Goal: Task Accomplishment & Management: Use online tool/utility

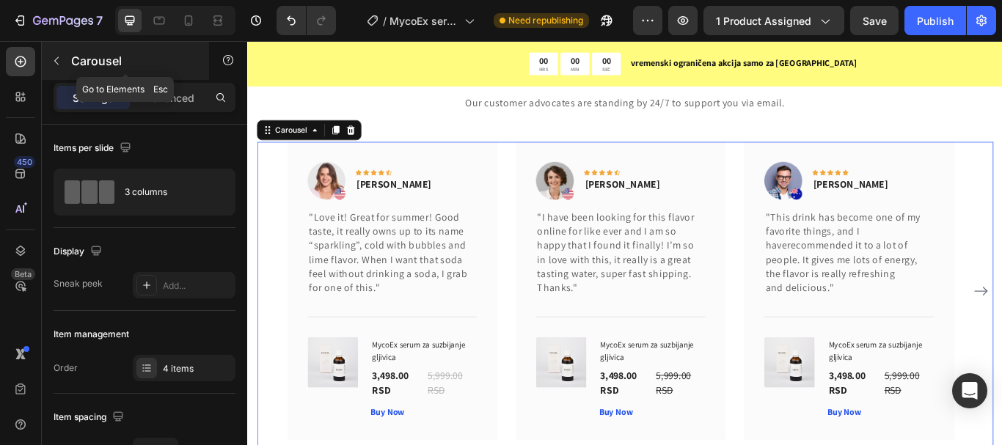
click at [59, 53] on button "button" at bounding box center [56, 60] width 23 height 23
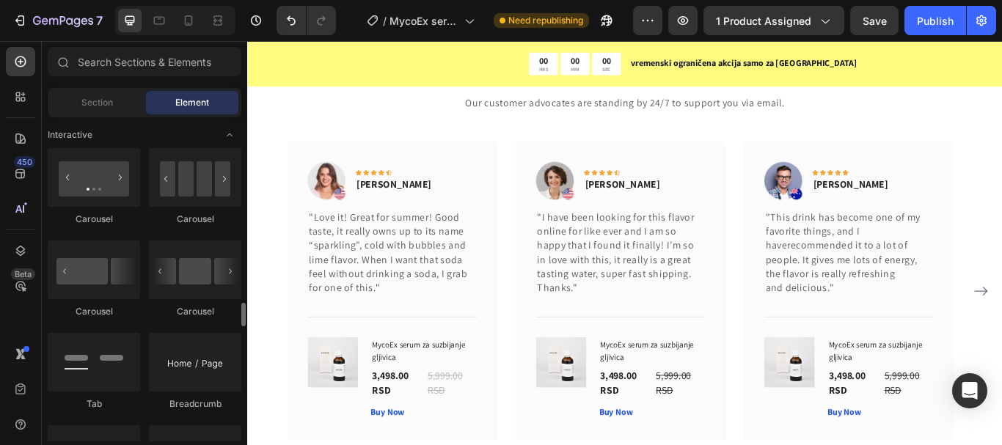
scroll to position [1540, 0]
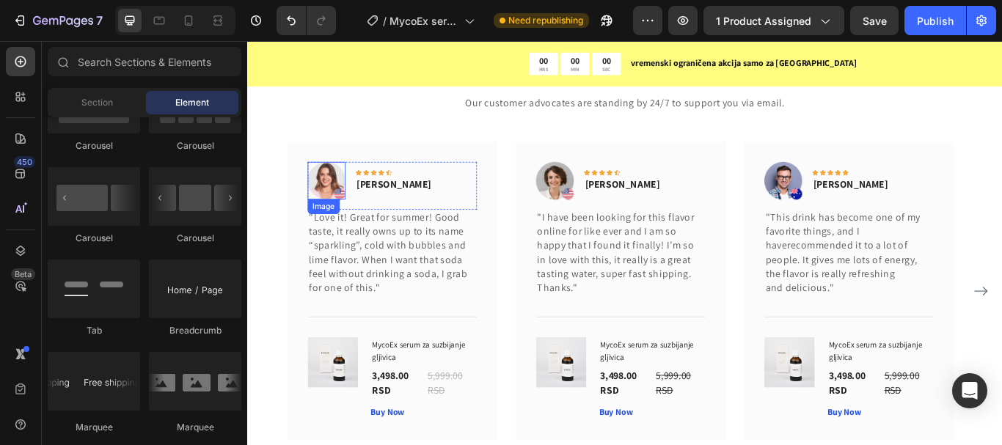
click at [339, 208] on img at bounding box center [339, 205] width 44 height 44
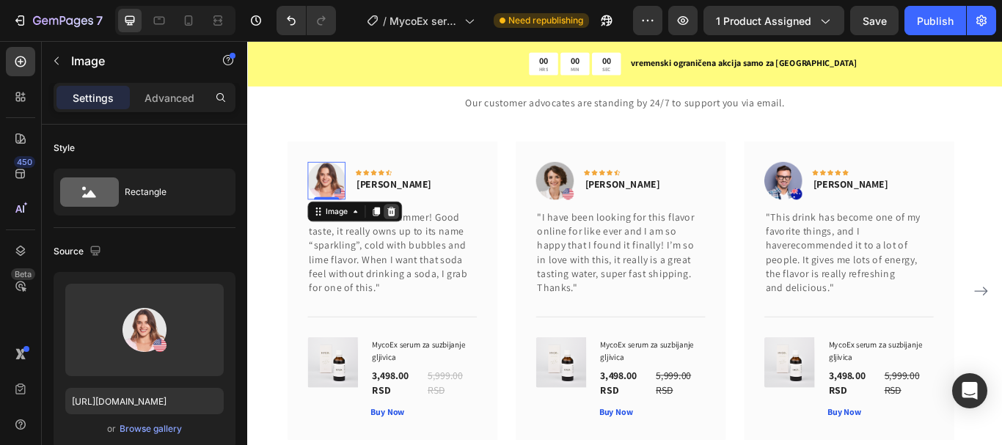
click at [416, 235] on icon at bounding box center [414, 241] width 12 height 12
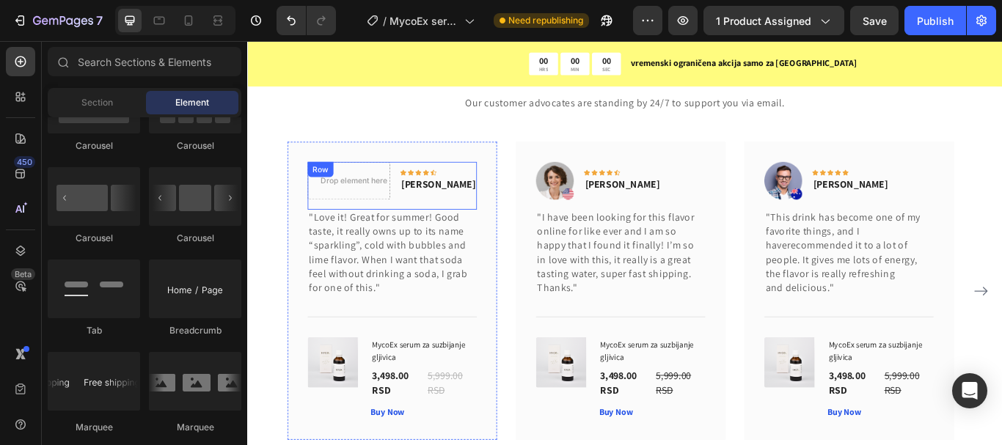
click at [413, 234] on div "Drop element here Icon Icon Icon Icon Icon Row [PERSON_NAME] Text block Row" at bounding box center [415, 211] width 197 height 56
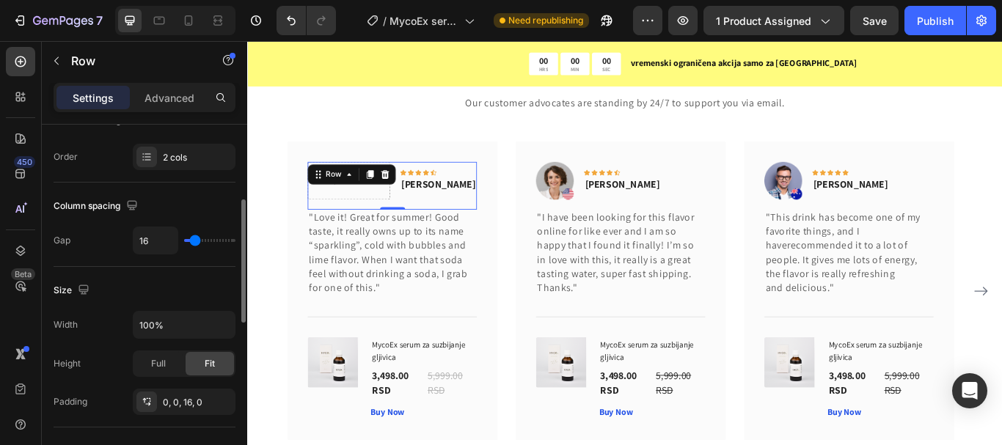
scroll to position [0, 0]
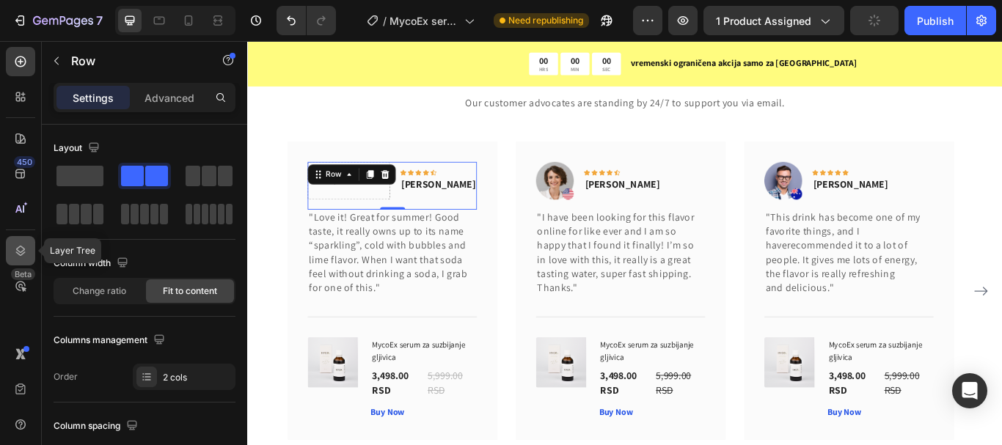
click at [26, 250] on icon at bounding box center [20, 250] width 15 height 15
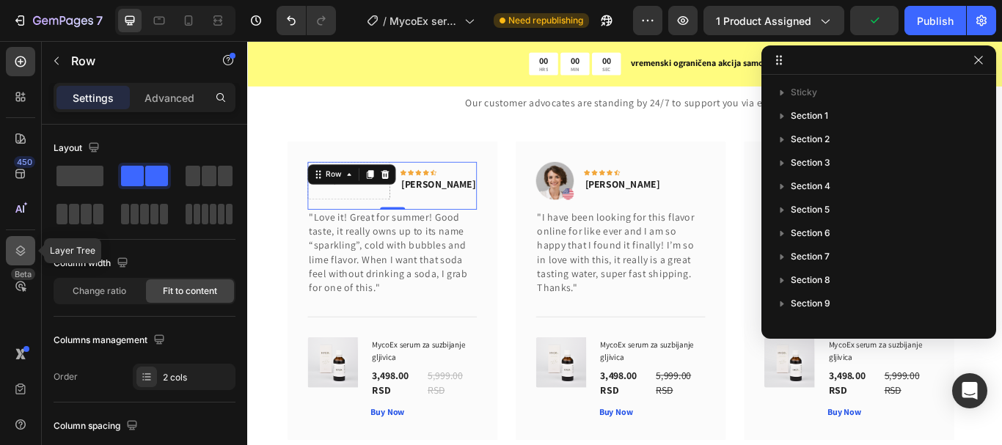
scroll to position [513, 0]
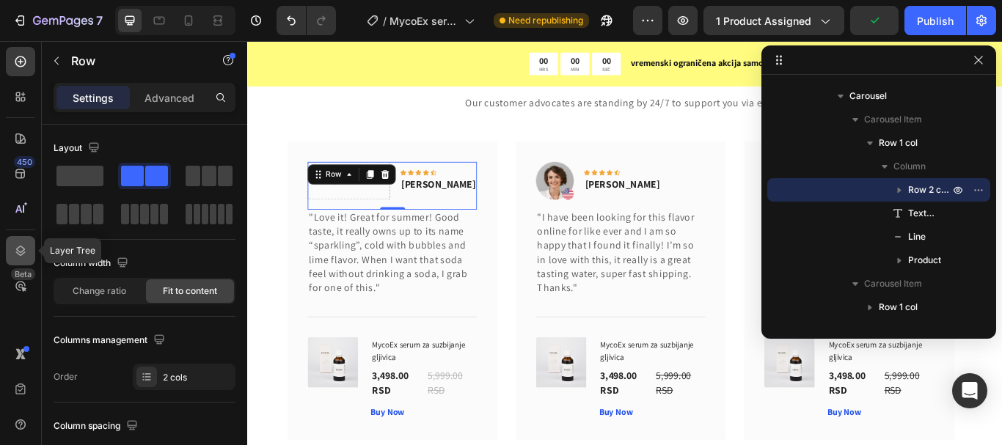
click at [23, 250] on icon at bounding box center [21, 251] width 10 height 10
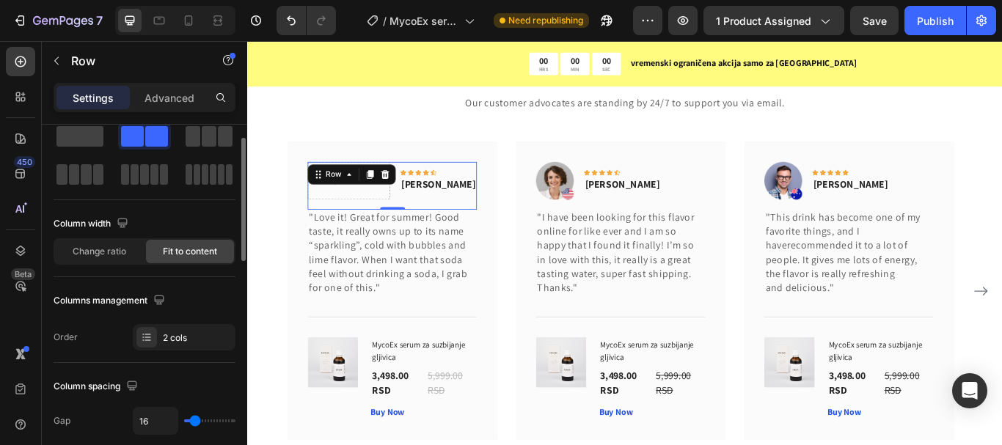
scroll to position [0, 0]
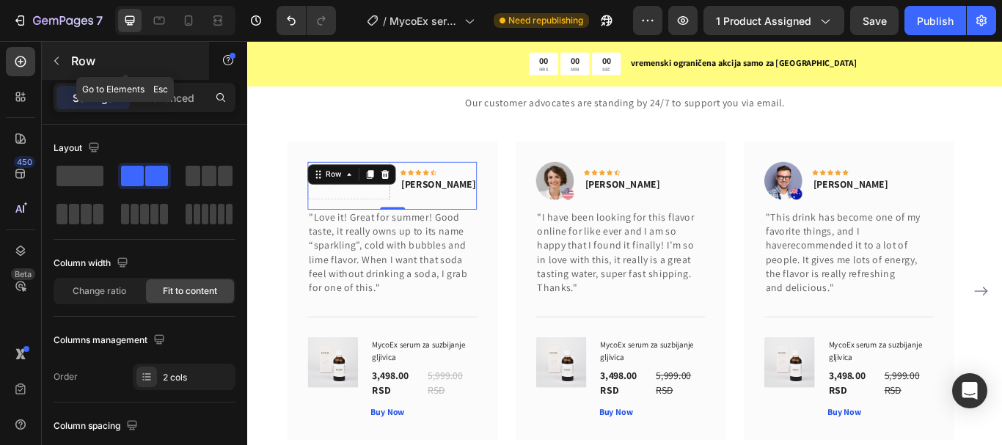
click at [61, 63] on icon "button" at bounding box center [57, 61] width 12 height 12
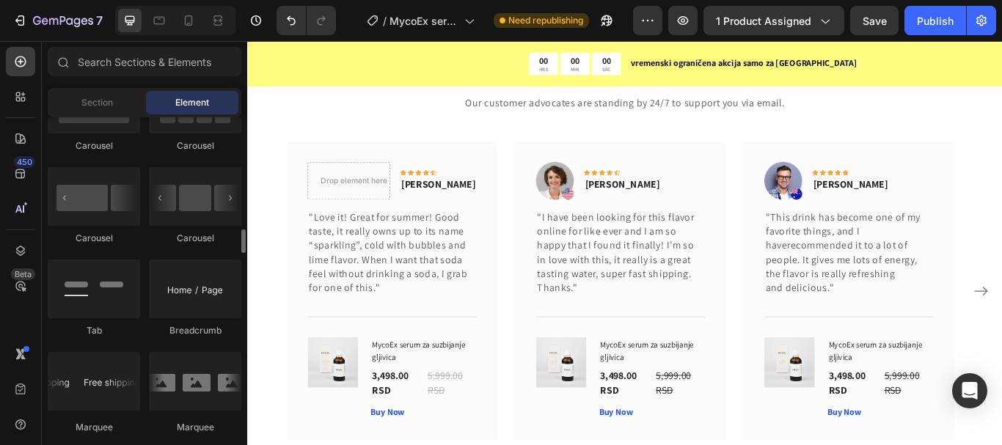
scroll to position [1613, 0]
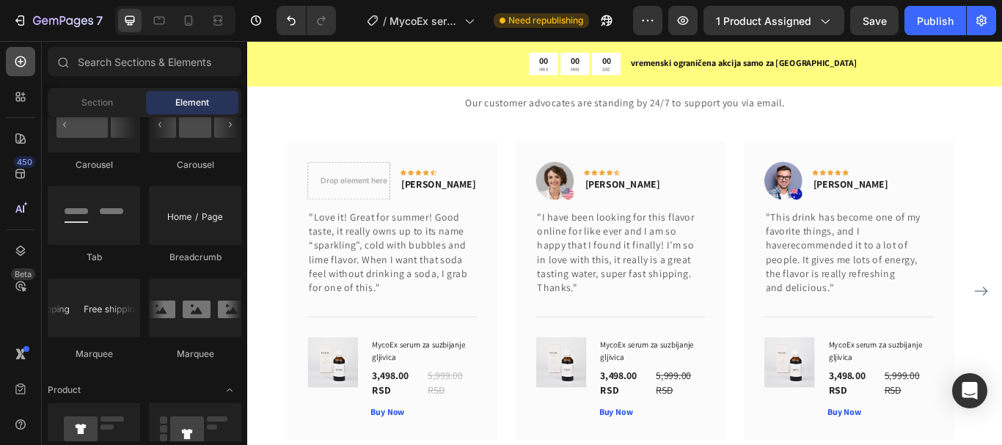
click at [20, 66] on icon at bounding box center [20, 61] width 11 height 11
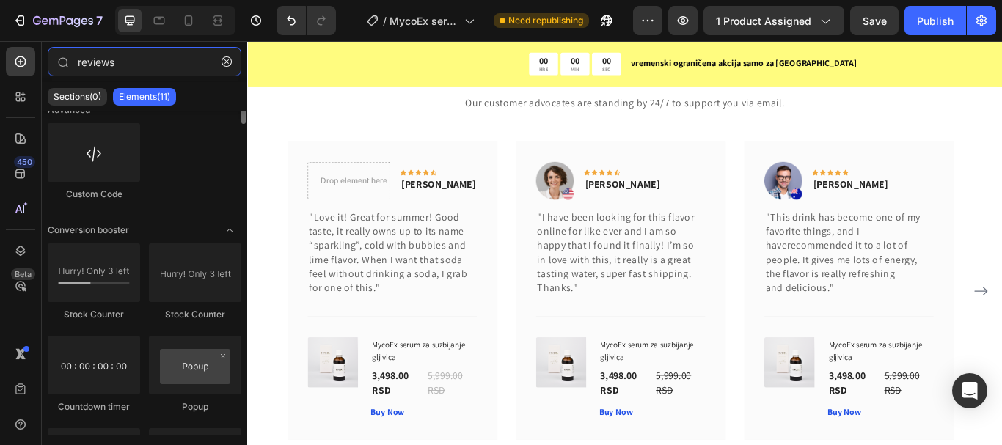
scroll to position [0, 0]
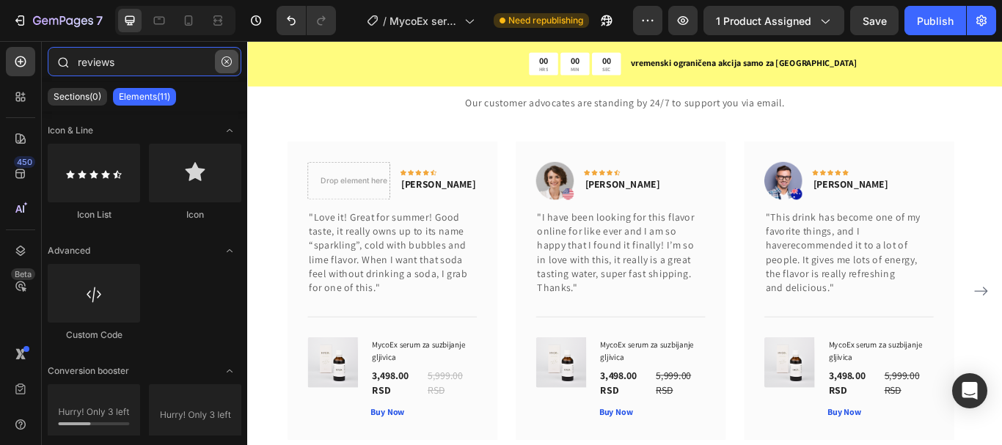
type input "reviews"
click at [225, 61] on icon "button" at bounding box center [226, 61] width 10 height 10
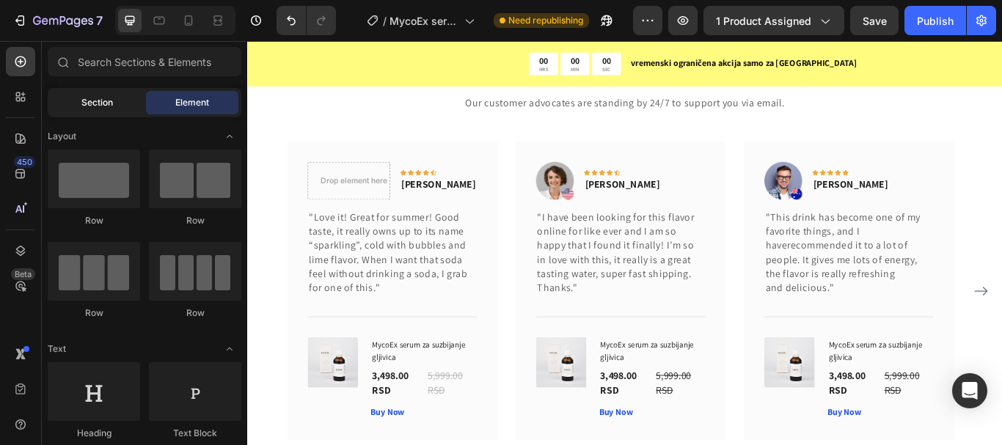
click at [105, 101] on span "Section" at bounding box center [97, 102] width 32 height 13
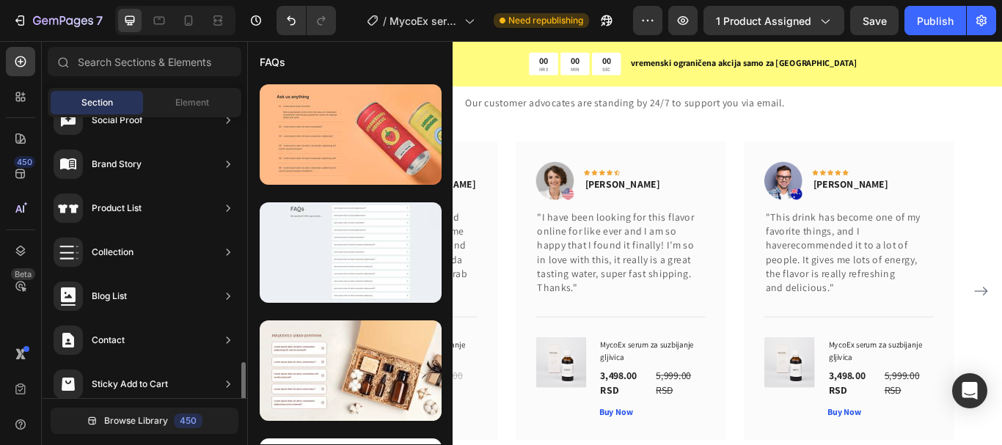
scroll to position [570, 0]
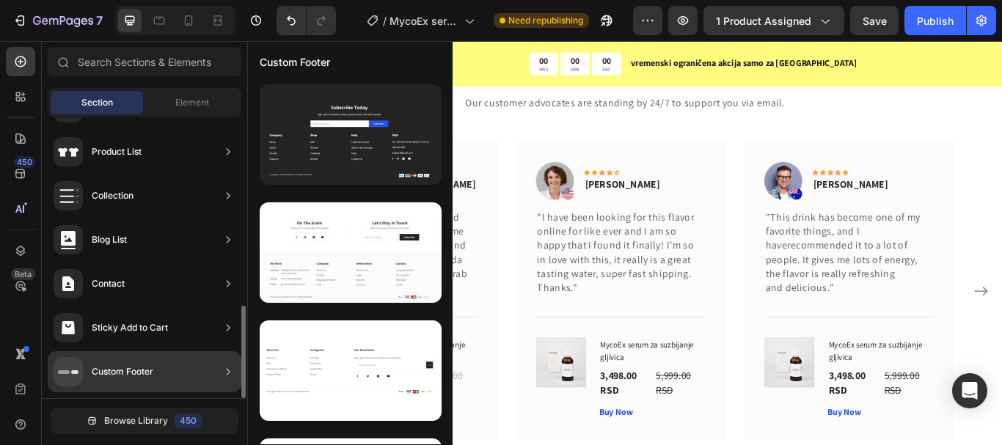
click at [131, 378] on div "Custom Footer" at bounding box center [123, 371] width 62 height 15
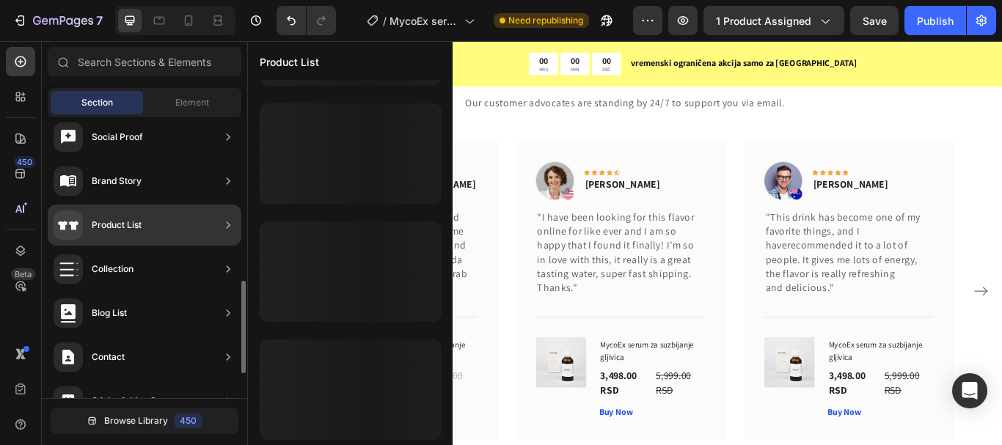
scroll to position [423, 0]
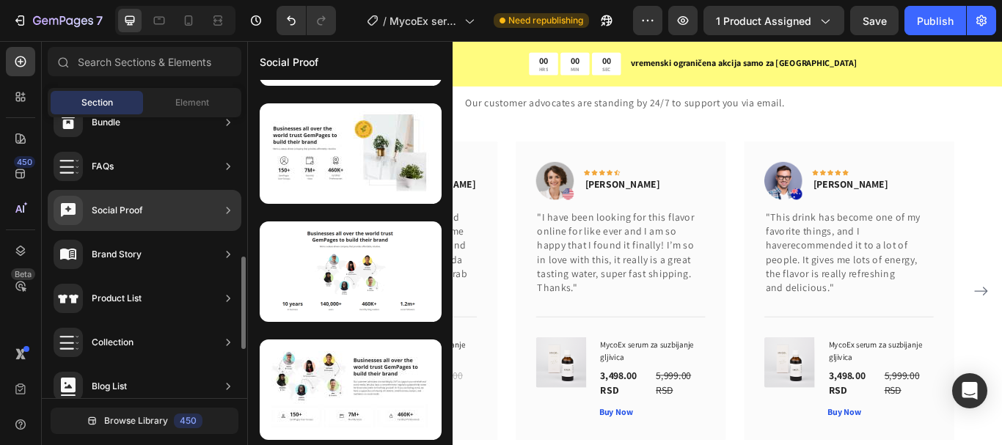
click at [143, 217] on div "Social Proof" at bounding box center [145, 210] width 194 height 41
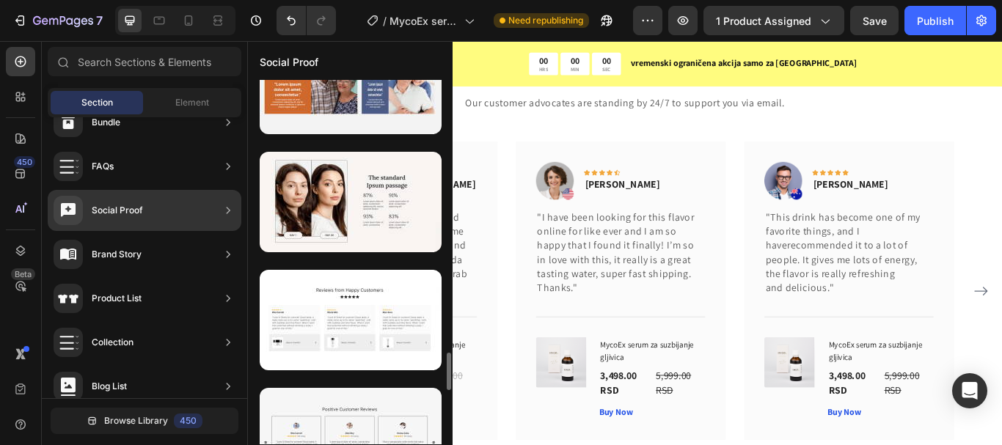
scroll to position [2794, 0]
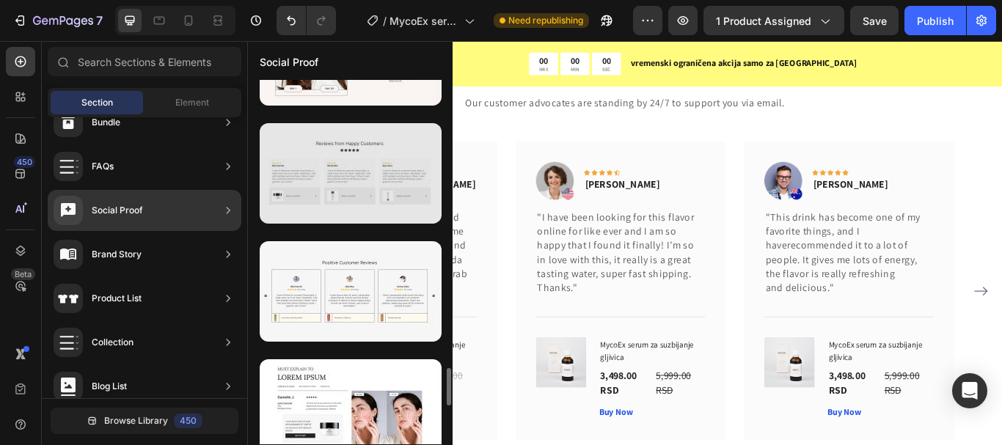
click at [317, 199] on div at bounding box center [351, 173] width 182 height 100
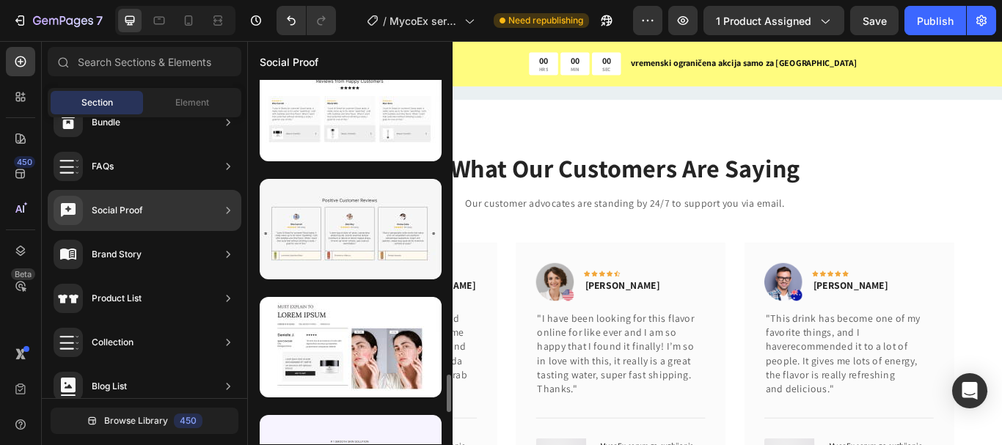
scroll to position [2783, 0]
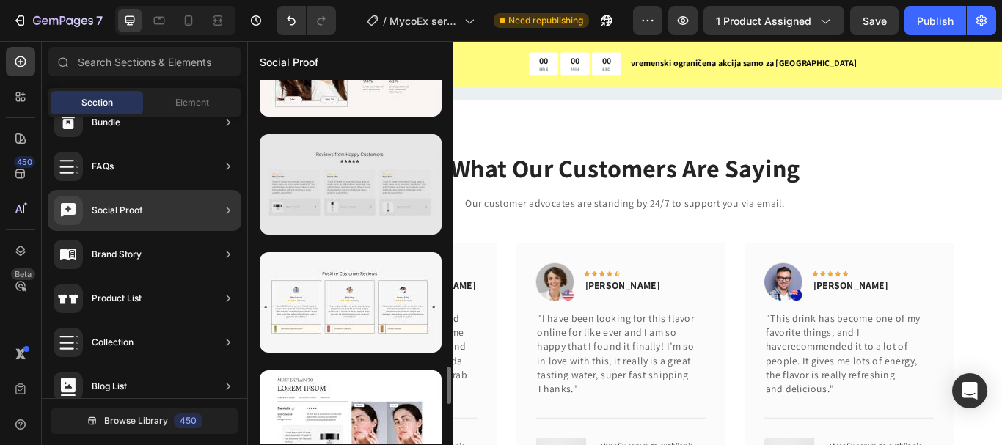
click at [321, 197] on div at bounding box center [351, 184] width 182 height 100
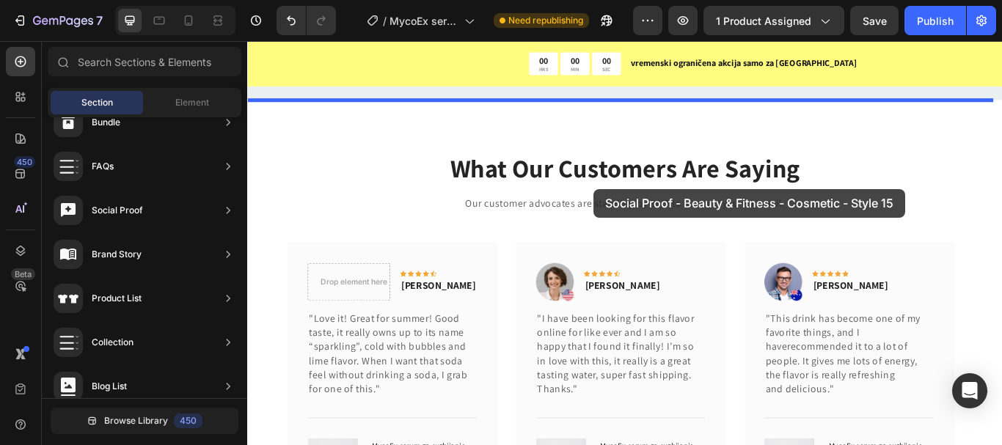
drag, startPoint x: 568, startPoint y: 238, endPoint x: 650, endPoint y: 213, distance: 85.8
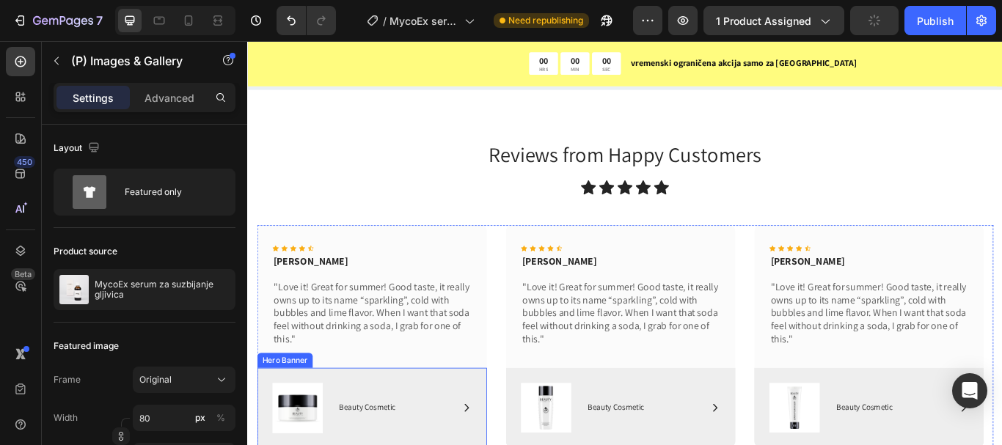
scroll to position [7952, 0]
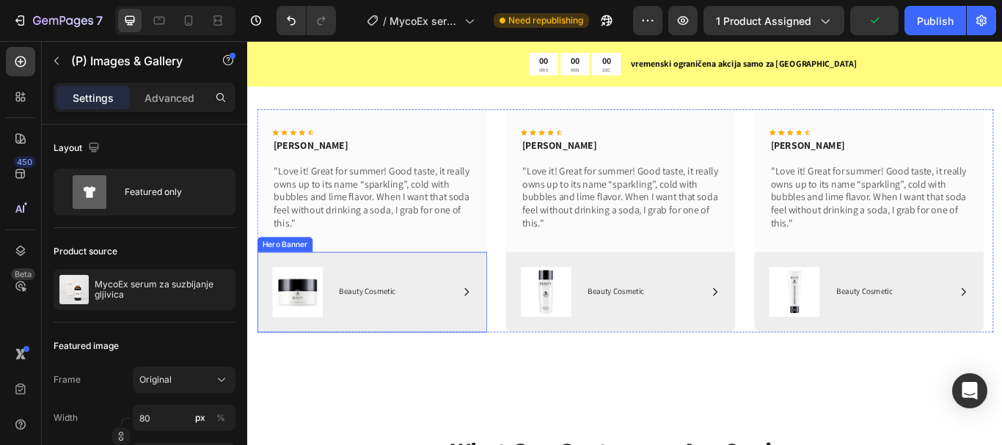
click at [502, 334] on icon at bounding box center [502, 334] width 12 height 12
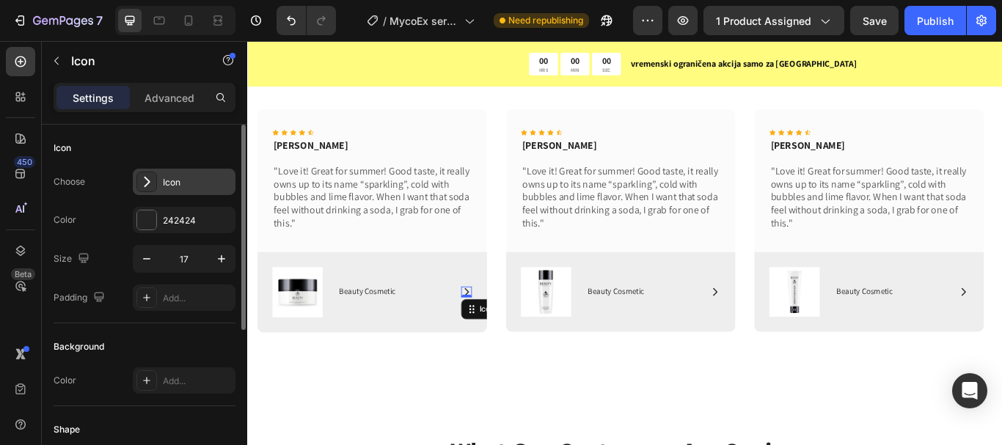
click at [191, 188] on div "Icon" at bounding box center [197, 182] width 69 height 13
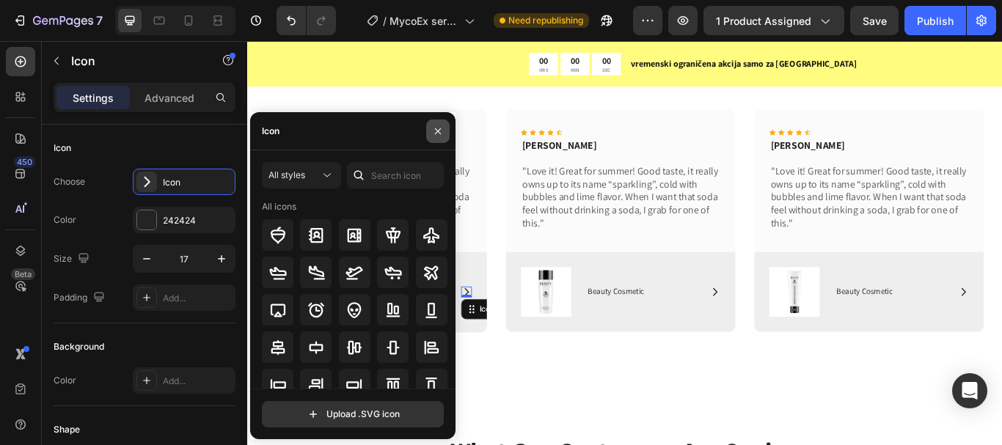
click at [440, 129] on icon "button" at bounding box center [438, 131] width 6 height 6
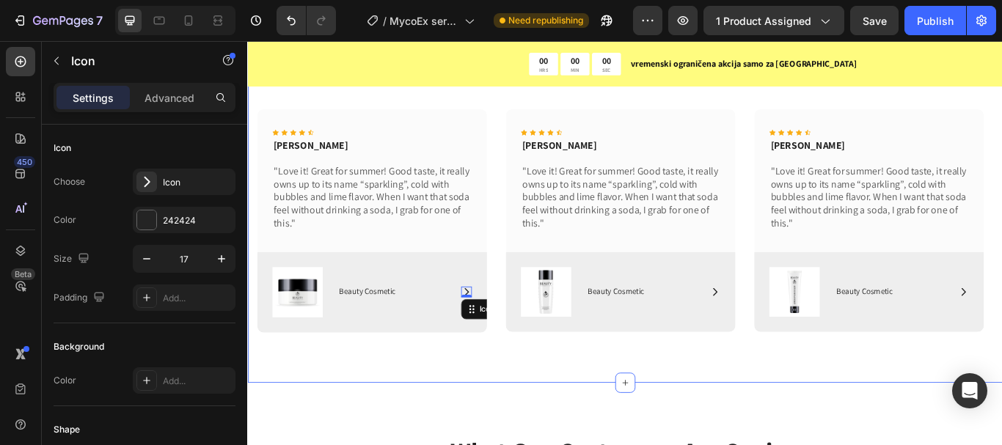
click at [397, 400] on div "Reviews from Happy Customers Heading Icon Icon Icon Icon Icon Icon List Row Ico…" at bounding box center [687, 201] width 880 height 477
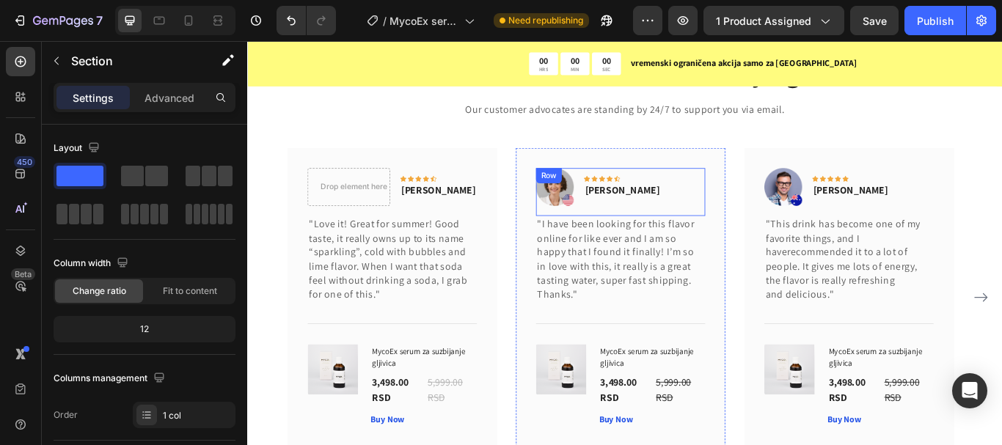
scroll to position [8465, 0]
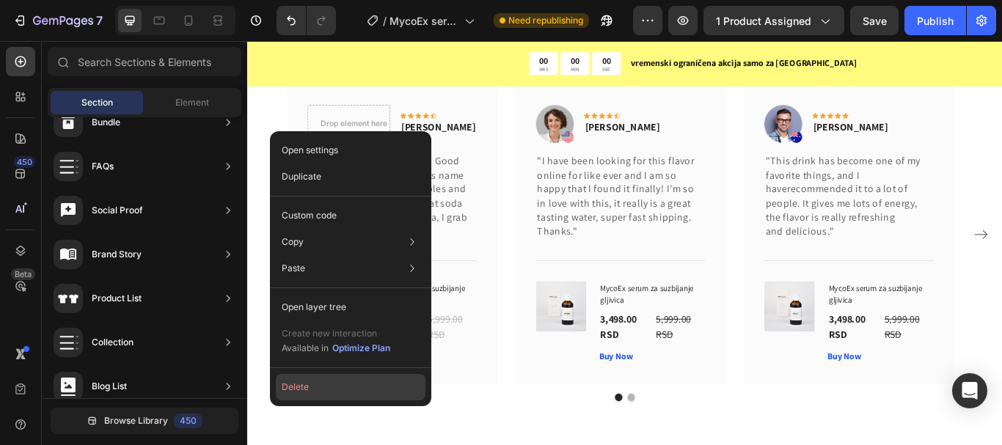
drag, startPoint x: 305, startPoint y: 387, endPoint x: 234, endPoint y: 91, distance: 304.6
click at [305, 387] on button "Delete" at bounding box center [351, 387] width 150 height 26
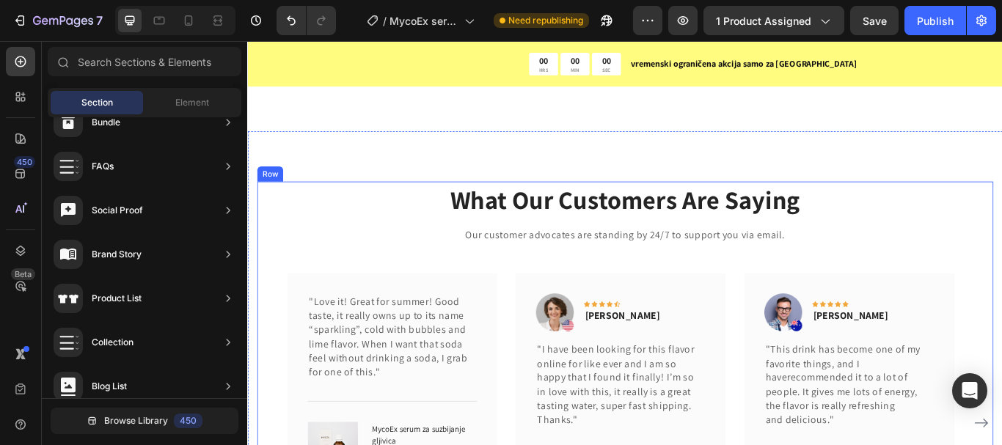
scroll to position [8318, 0]
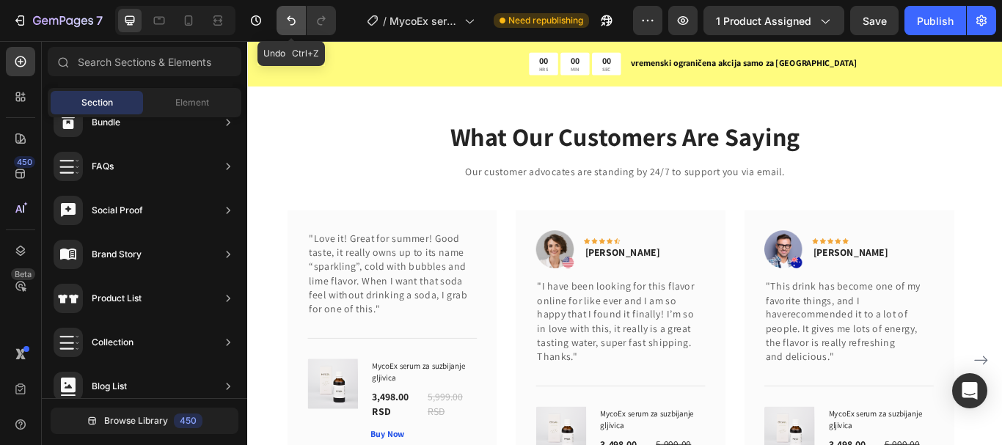
click at [295, 22] on icon "Undo/Redo" at bounding box center [291, 20] width 15 height 15
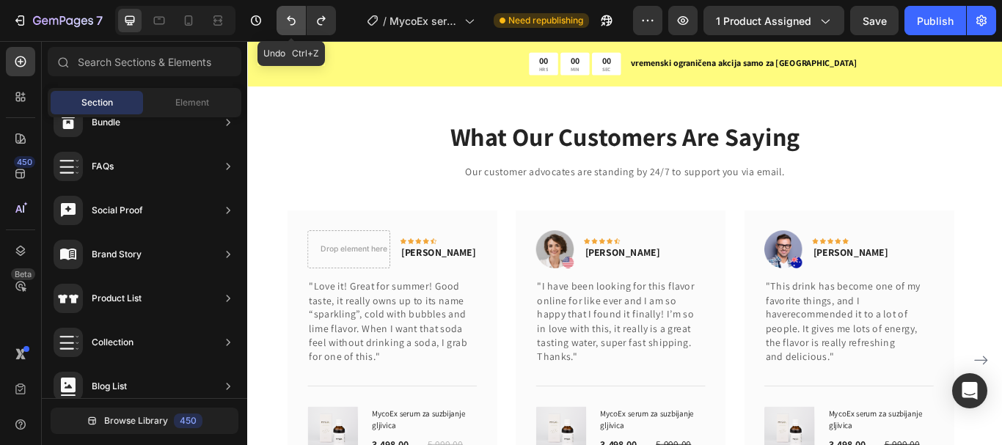
click at [295, 22] on icon "Undo/Redo" at bounding box center [291, 21] width 9 height 10
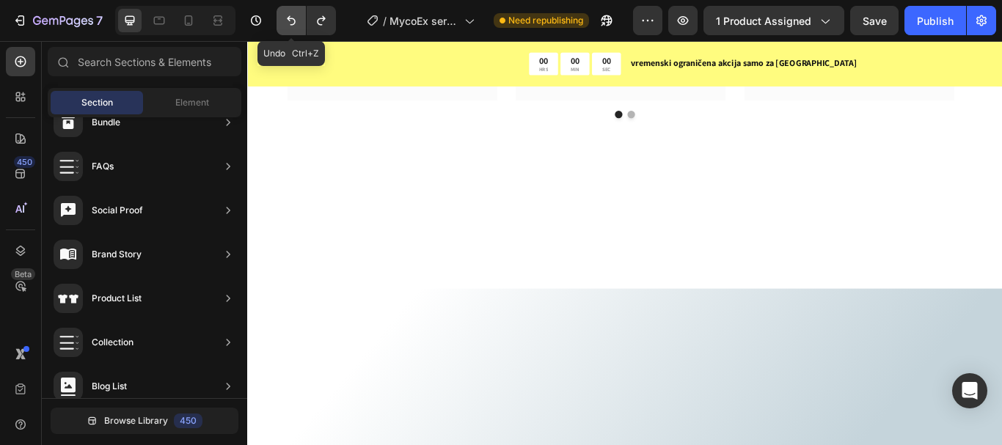
scroll to position [7842, 0]
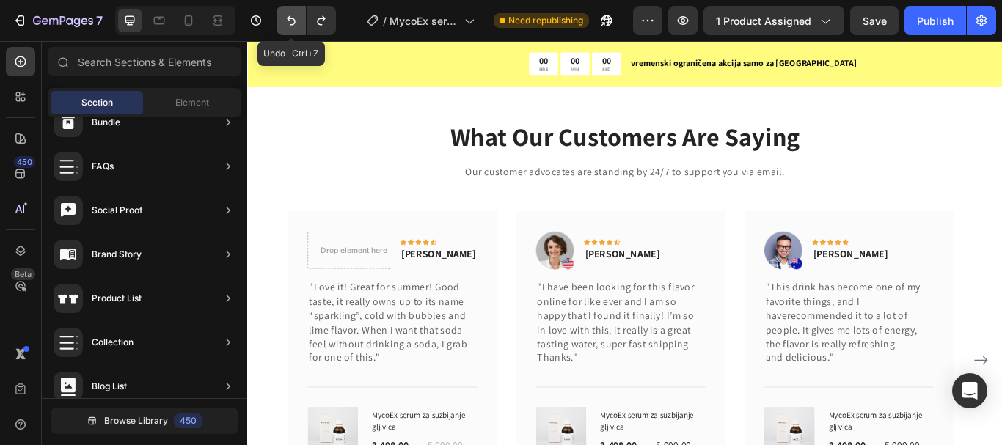
click at [295, 22] on icon "Undo/Redo" at bounding box center [291, 21] width 9 height 10
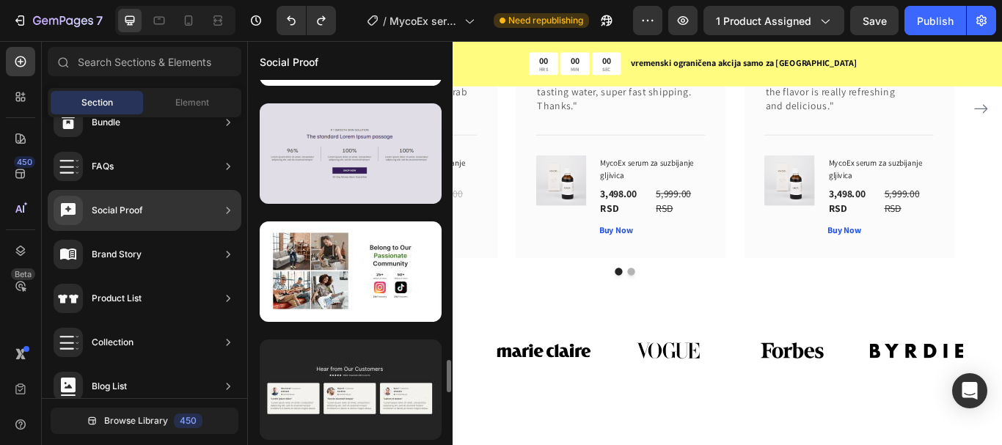
scroll to position [3315, 0]
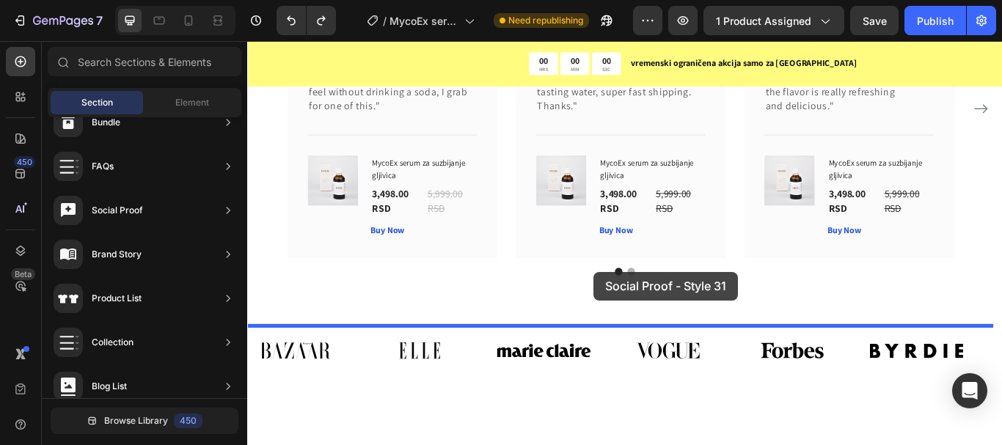
drag, startPoint x: 563, startPoint y: 273, endPoint x: 469, endPoint y: 274, distance: 94.6
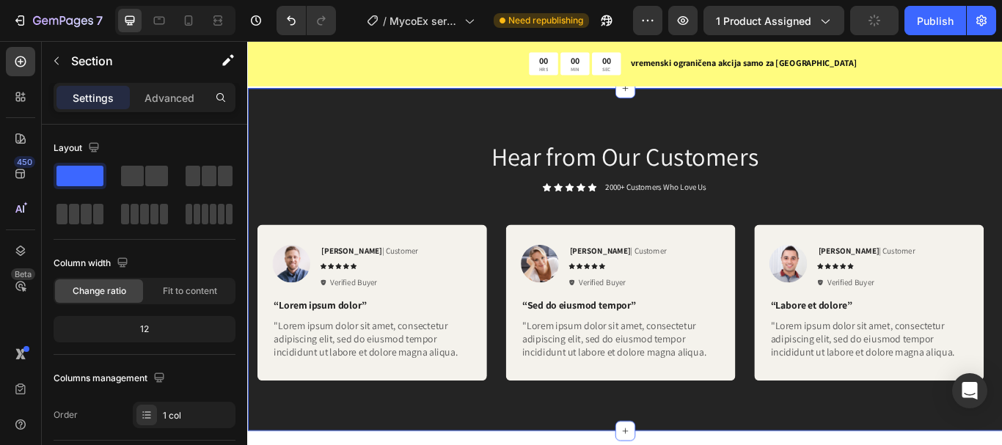
scroll to position [8266, 0]
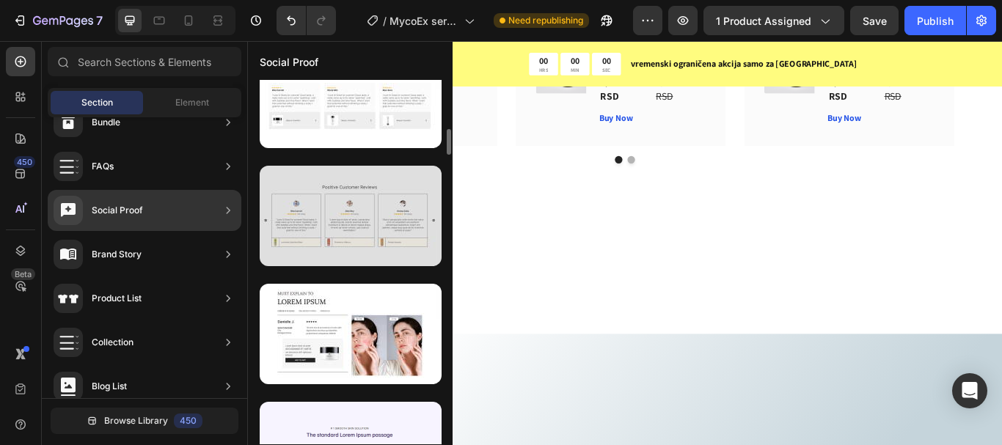
scroll to position [2723, 0]
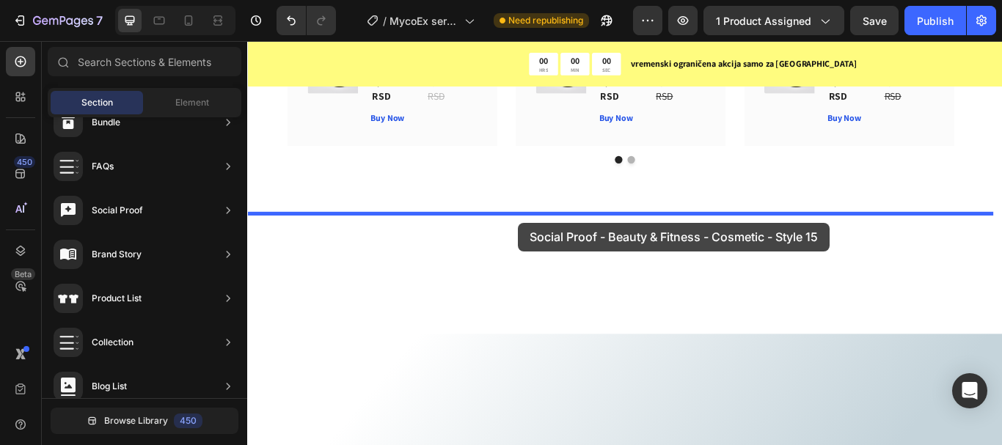
drag, startPoint x: 559, startPoint y: 282, endPoint x: 512, endPoint y: 206, distance: 88.9
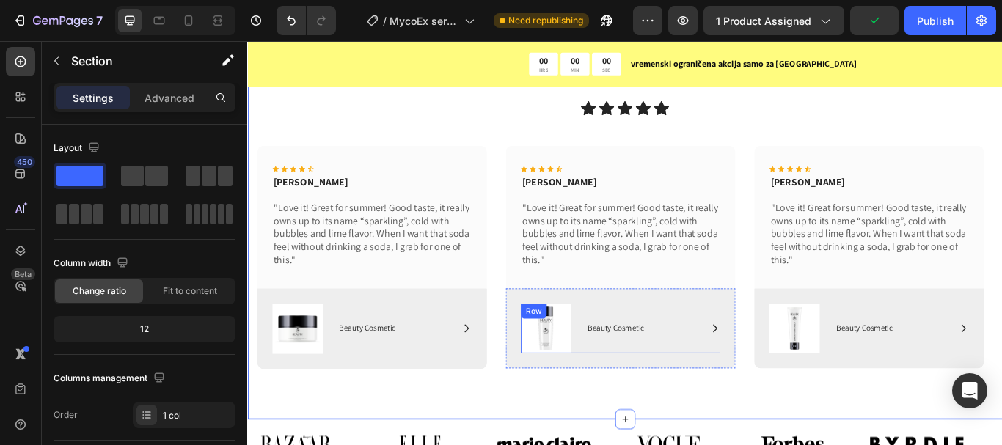
scroll to position [8576, 0]
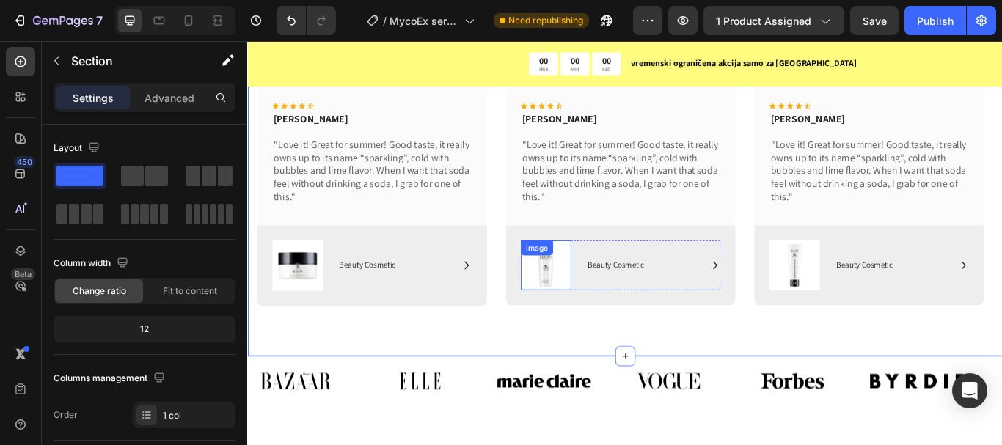
click at [619, 298] on img at bounding box center [594, 303] width 59 height 58
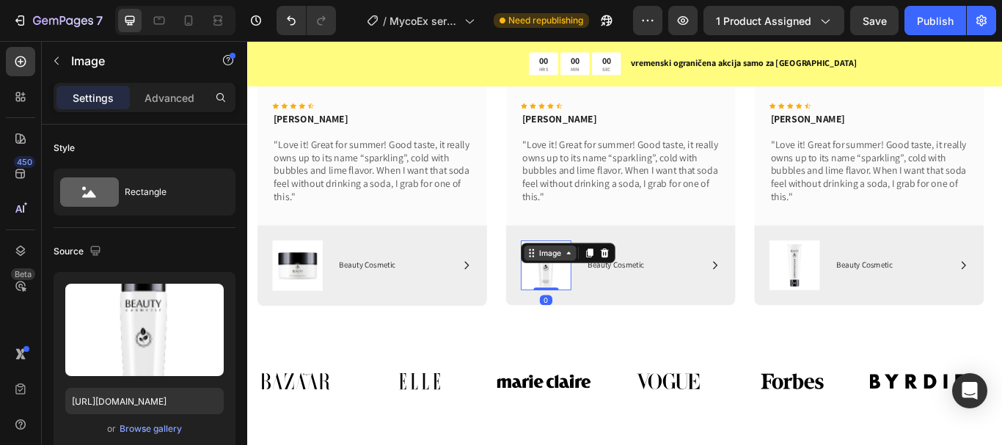
click at [617, 284] on icon at bounding box center [621, 289] width 12 height 12
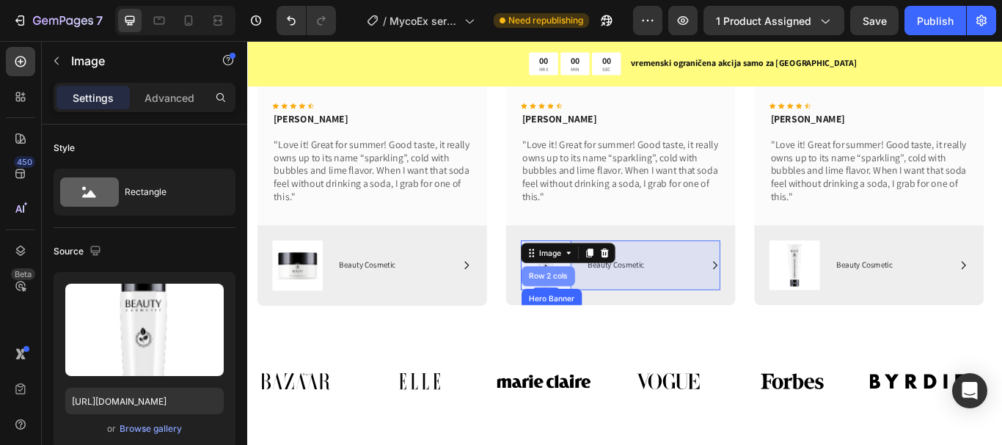
click at [606, 317] on div "Row 2 cols" at bounding box center [597, 316] width 51 height 9
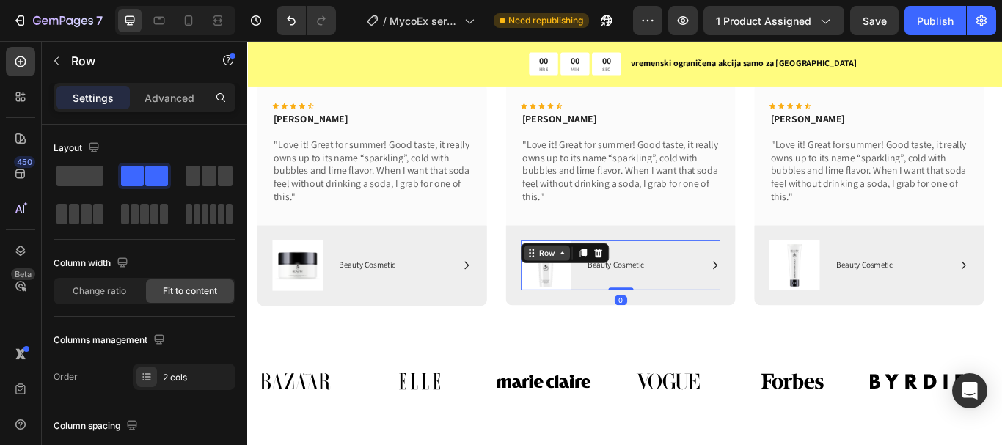
click at [612, 290] on icon at bounding box center [614, 288] width 4 height 3
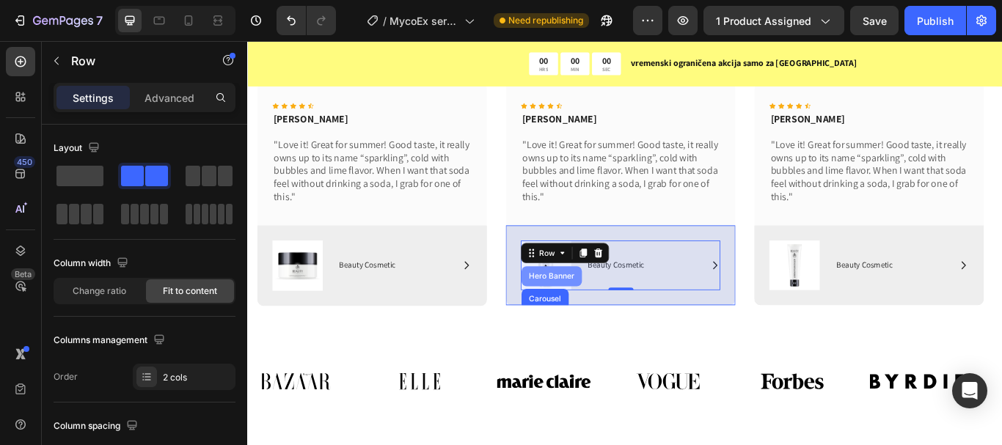
click at [603, 319] on div "Hero Banner" at bounding box center [601, 316] width 59 height 9
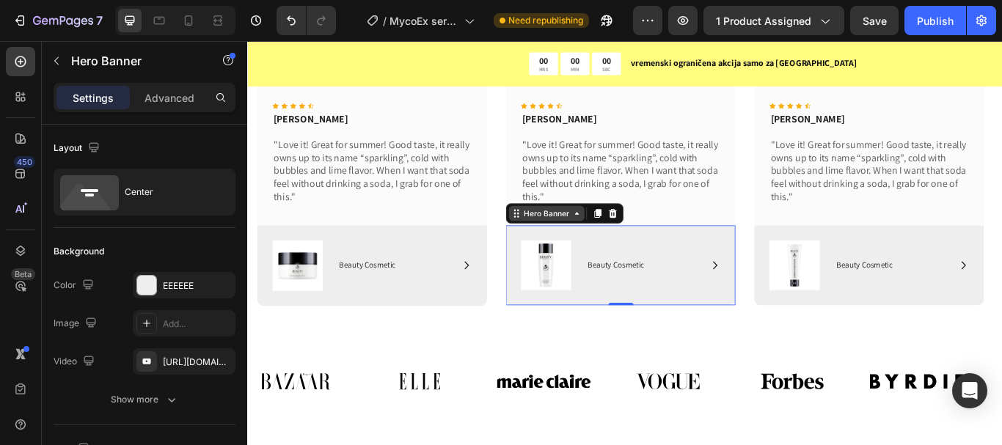
click at [618, 247] on div "Hero Banner" at bounding box center [595, 242] width 59 height 13
click at [657, 244] on icon at bounding box center [655, 243] width 8 height 10
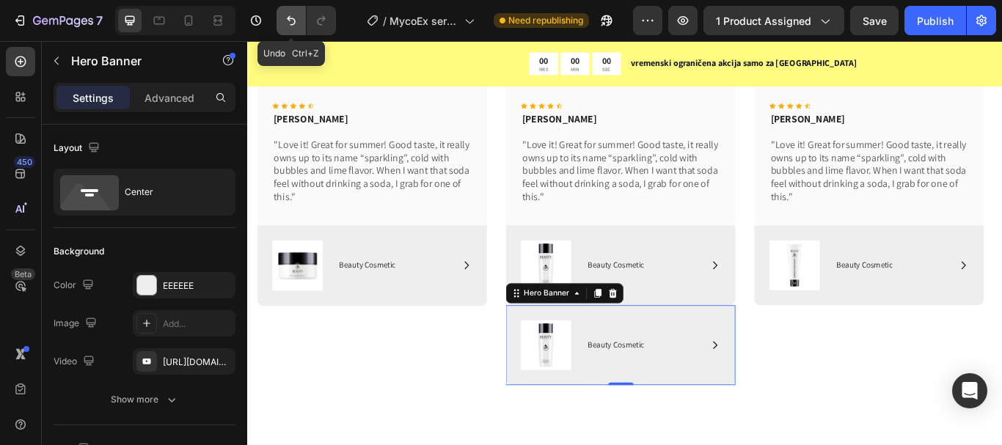
click at [287, 18] on icon "Undo/Redo" at bounding box center [291, 20] width 15 height 15
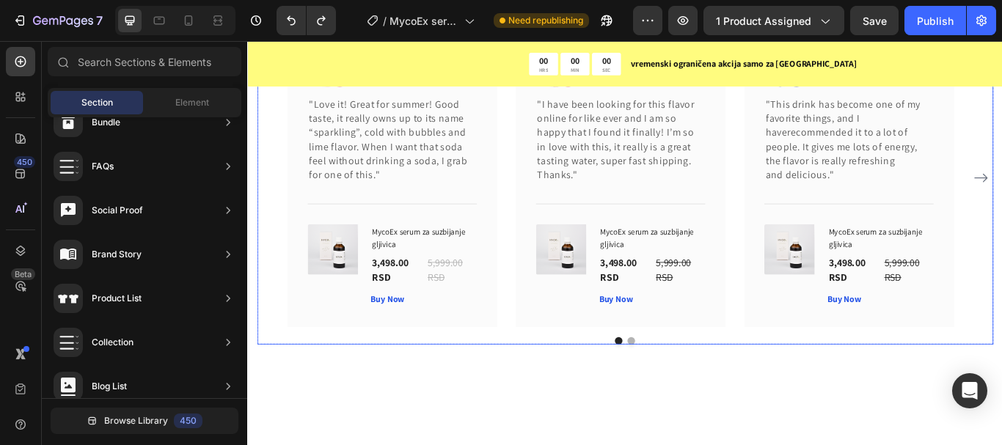
scroll to position [7953, 0]
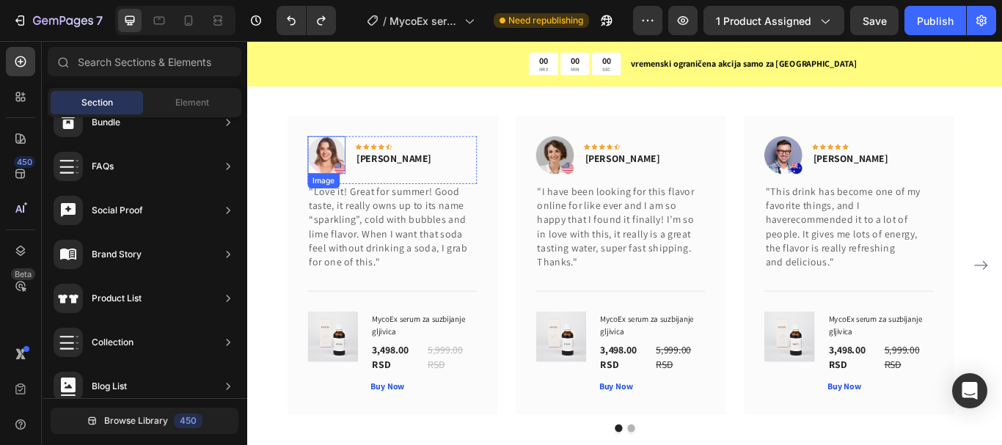
click at [333, 177] on img at bounding box center [339, 175] width 44 height 44
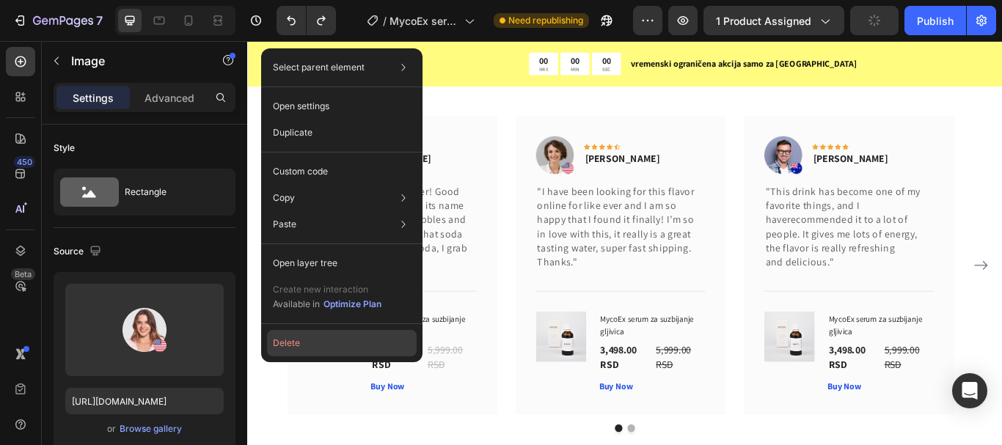
click at [292, 348] on button "Delete" at bounding box center [342, 343] width 150 height 26
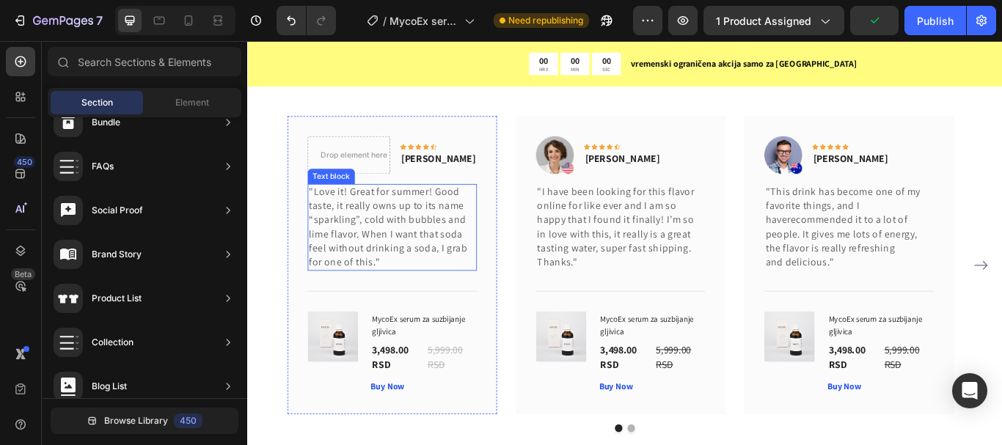
click at [488, 219] on p ""Love it! Great for summer! Good taste, it really owns up to its name “sparklin…" at bounding box center [415, 259] width 194 height 98
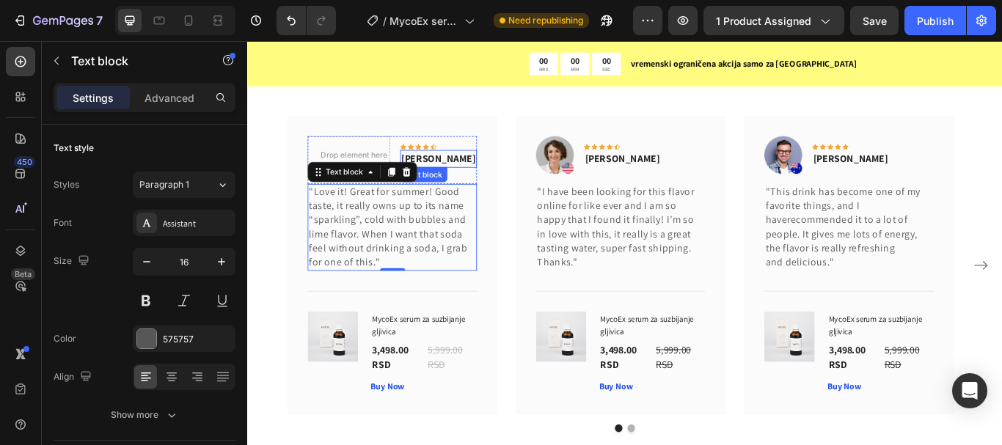
click at [466, 179] on p "[PERSON_NAME]" at bounding box center [469, 179] width 87 height 18
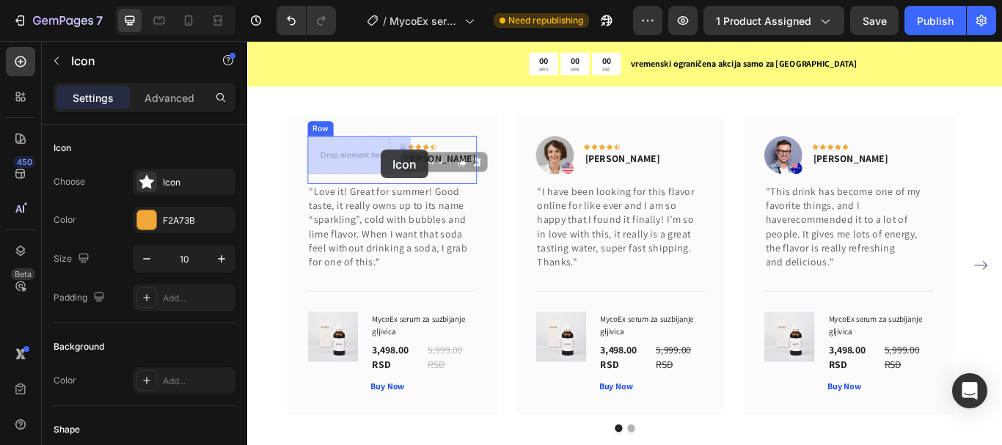
drag, startPoint x: 452, startPoint y: 166, endPoint x: 403, endPoint y: 168, distance: 49.2
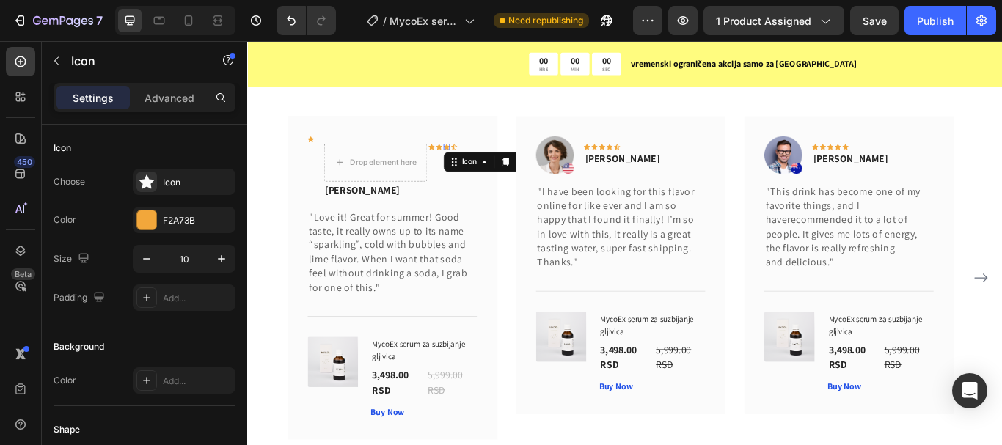
drag, startPoint x: 477, startPoint y: 163, endPoint x: 364, endPoint y: 193, distance: 116.1
click at [364, 193] on div "Drop element here Icon Icon Icon 0 Icon Row" at bounding box center [413, 183] width 155 height 44
click at [465, 164] on div "Drop element here Icon Icon Icon 0 Icon Row" at bounding box center [413, 183] width 155 height 44
drag, startPoint x: 481, startPoint y: 164, endPoint x: 395, endPoint y: 172, distance: 86.2
click at [395, 172] on div "Drop element here Icon Icon Icon 0 Icon 0 Icon Row" at bounding box center [413, 183] width 155 height 44
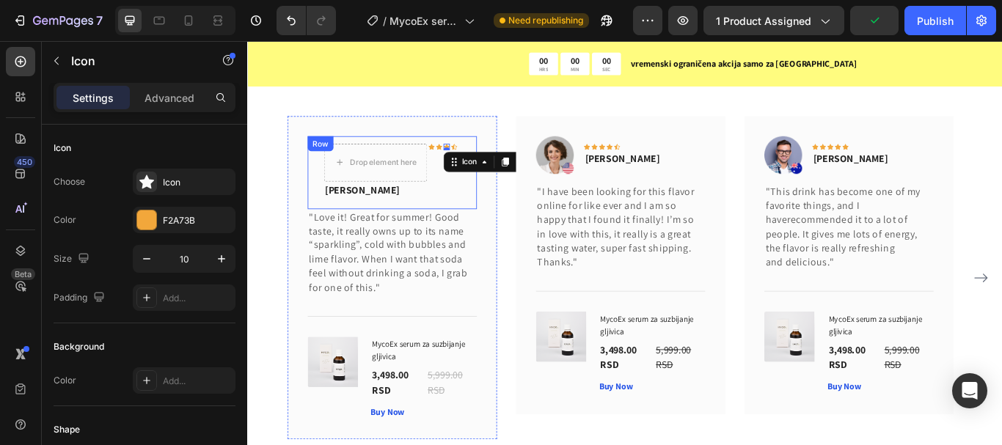
click at [320, 181] on div "Icon" at bounding box center [320, 189] width 7 height 73
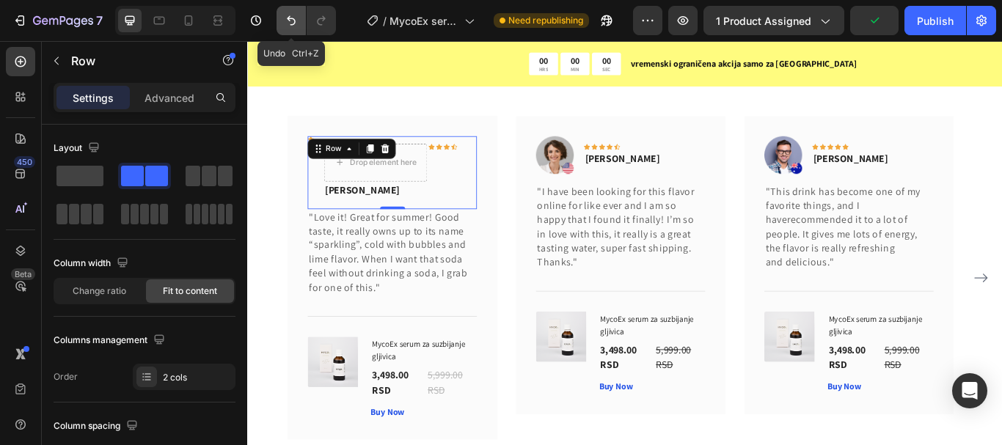
click at [287, 20] on icon "Undo/Redo" at bounding box center [291, 20] width 15 height 15
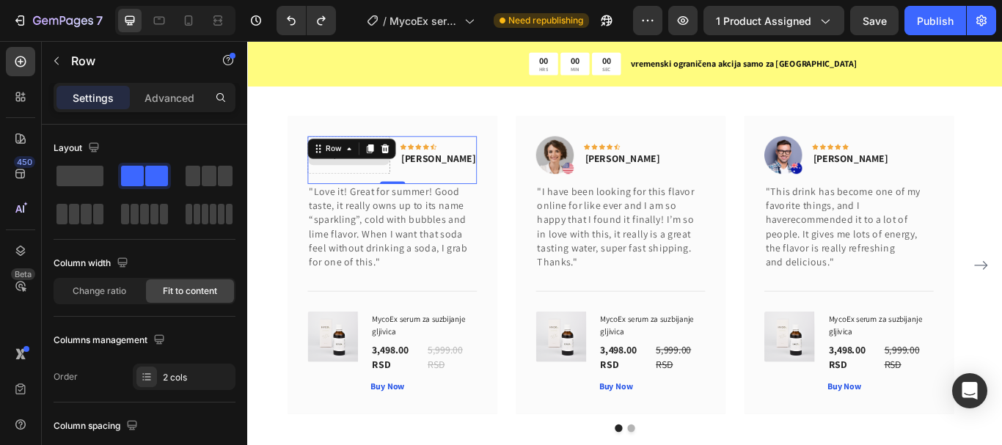
click at [405, 191] on div "Drop element here" at bounding box center [365, 175] width 96 height 44
click at [405, 167] on icon at bounding box center [408, 166] width 10 height 10
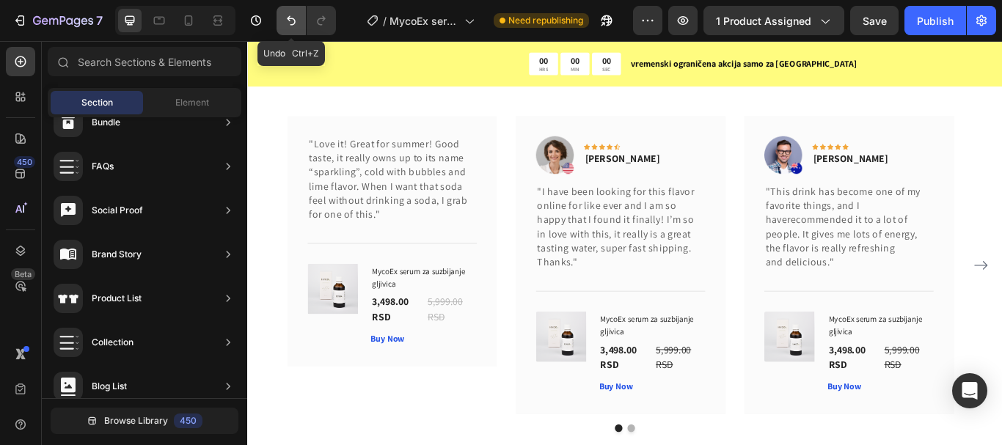
click at [295, 21] on icon "Undo/Redo" at bounding box center [291, 21] width 9 height 10
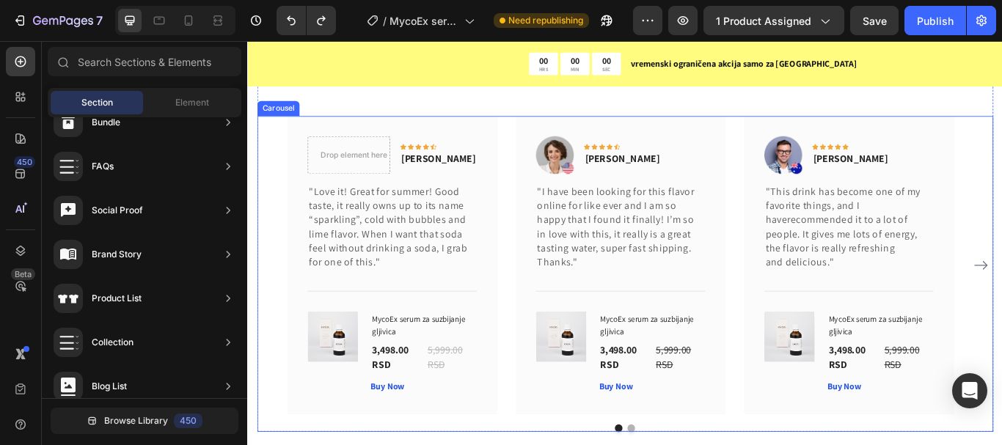
click at [265, 238] on div "Drop element here Icon Icon Icon Icon Icon Row [PERSON_NAME] Text block Row "Lo…" at bounding box center [687, 303] width 858 height 348
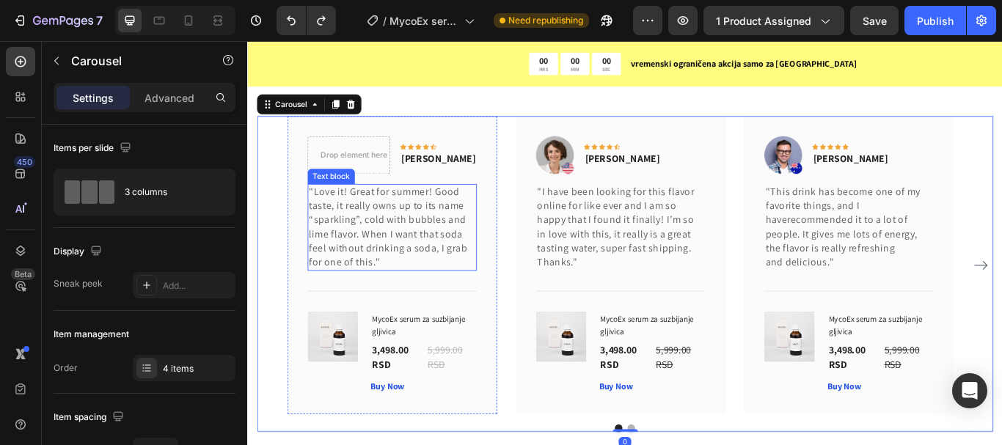
click at [502, 211] on p ""Love it! Great for summer! Good taste, it really owns up to its name “sparklin…" at bounding box center [415, 259] width 194 height 98
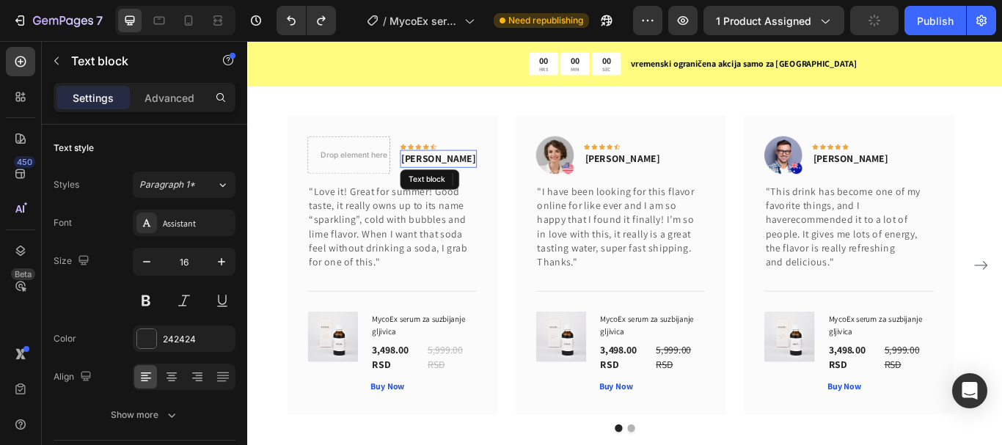
click at [482, 177] on p "[PERSON_NAME]" at bounding box center [469, 179] width 87 height 18
click at [383, 165] on div "Drop element here" at bounding box center [364, 174] width 95 height 23
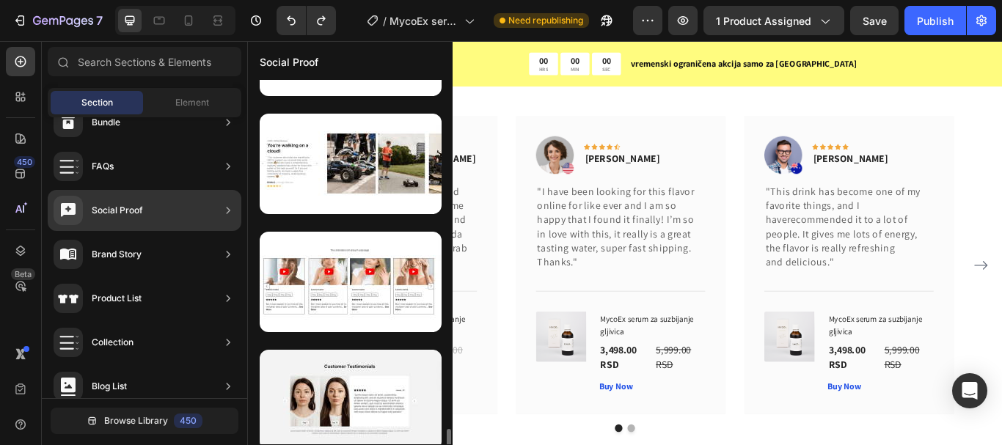
scroll to position [4703, 0]
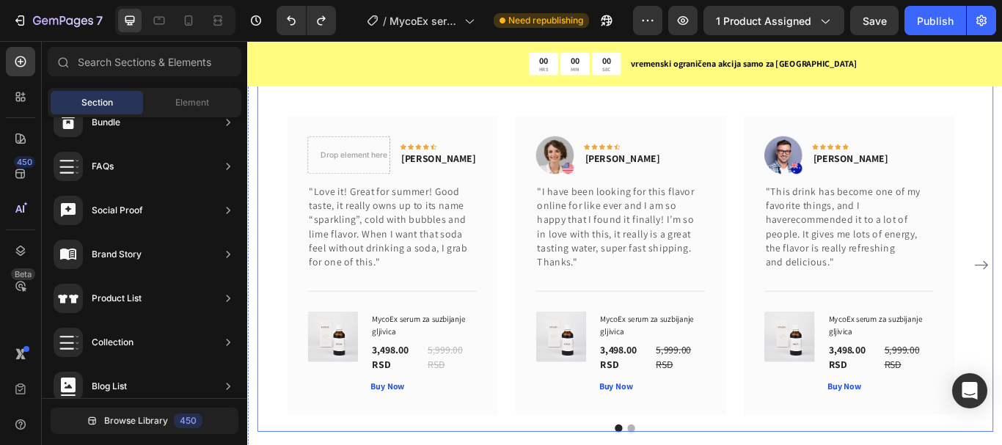
click at [506, 115] on div "What Our Customers Are Saying Heading Our customer advocates are standing by 24…" at bounding box center [687, 259] width 858 height 476
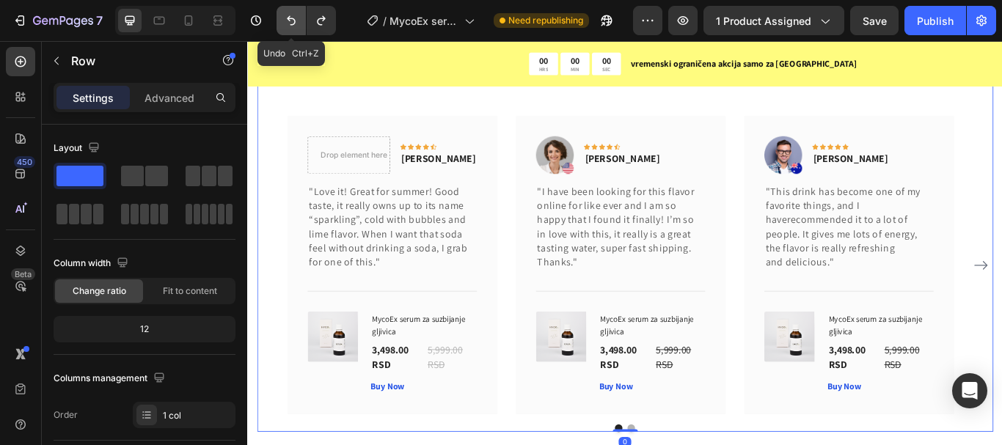
click at [287, 18] on icon "Undo/Redo" at bounding box center [291, 20] width 15 height 15
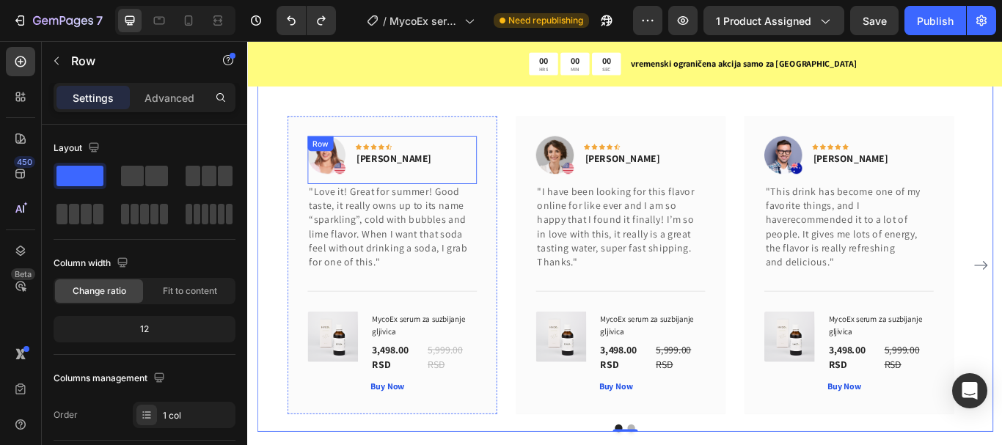
click at [421, 191] on div "Icon Icon Icon Icon Icon Row [PERSON_NAME] Text block" at bounding box center [416, 175] width 89 height 44
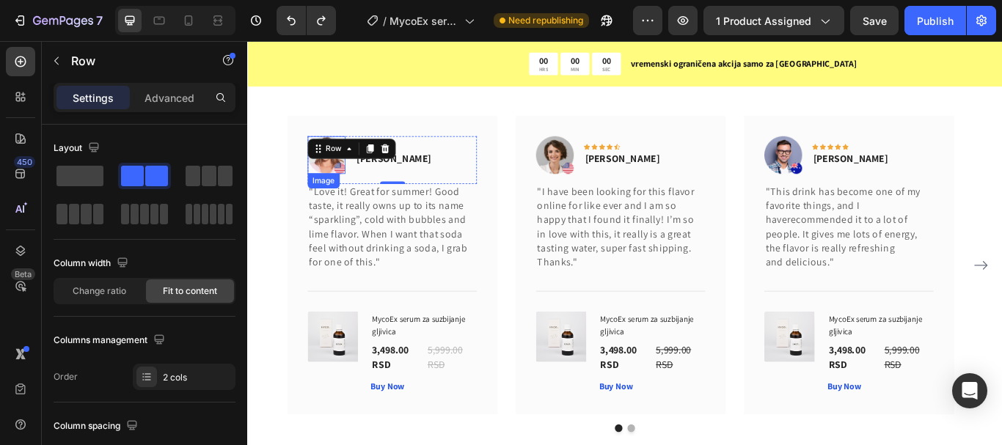
click at [349, 181] on img at bounding box center [339, 175] width 44 height 44
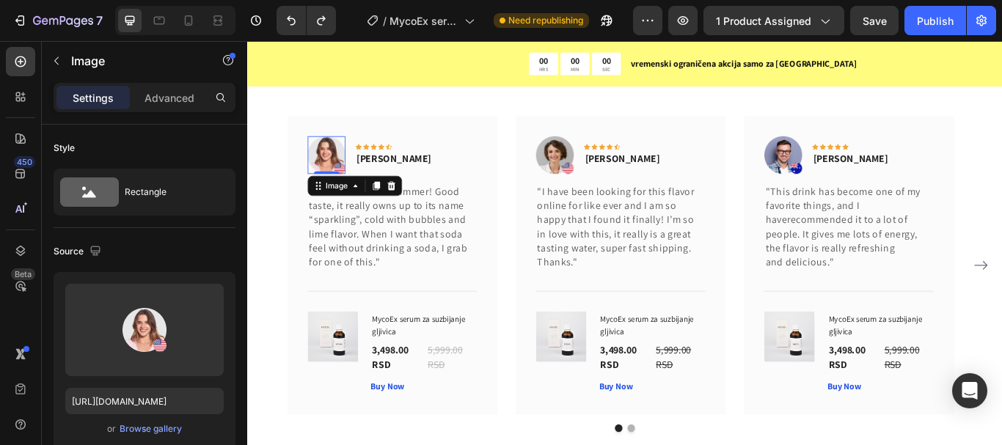
click at [423, 210] on div "Image" at bounding box center [372, 210] width 110 height 23
click at [417, 209] on icon at bounding box center [415, 210] width 10 height 10
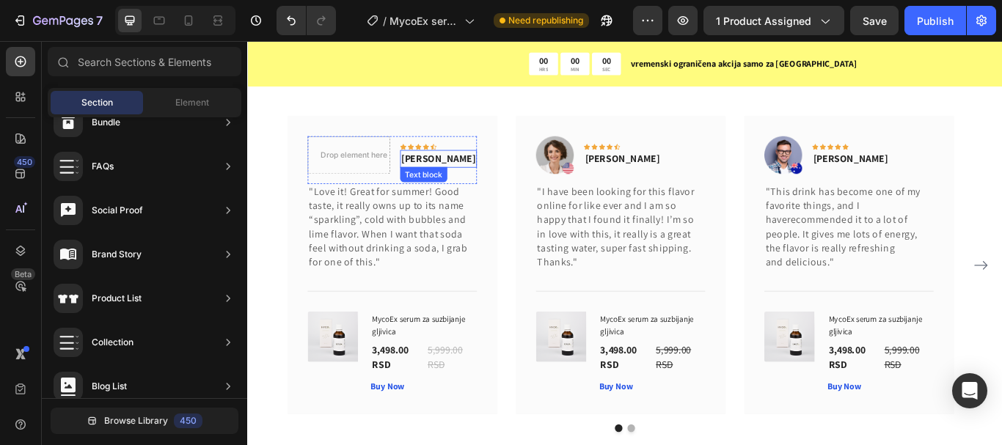
click at [454, 197] on div "Text block" at bounding box center [451, 197] width 49 height 13
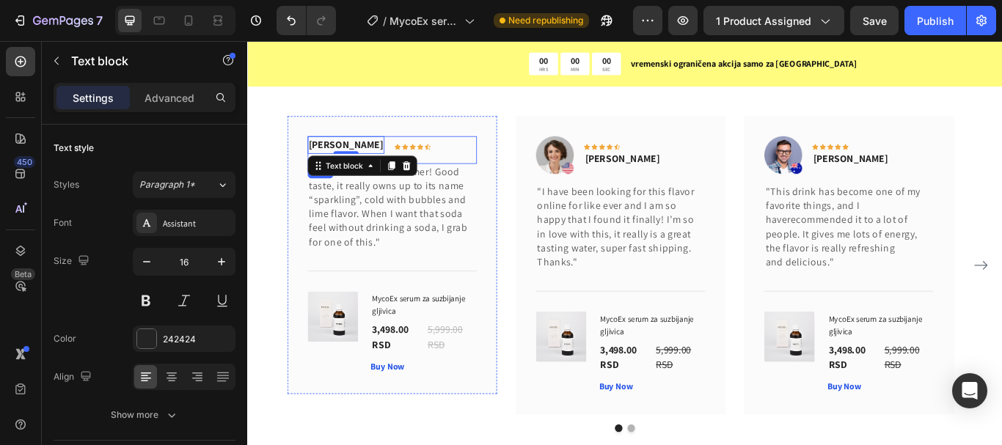
click at [471, 153] on div "[PERSON_NAME] Text block 0 Icon Icon Icon Icon Icon Row Row" at bounding box center [415, 169] width 197 height 32
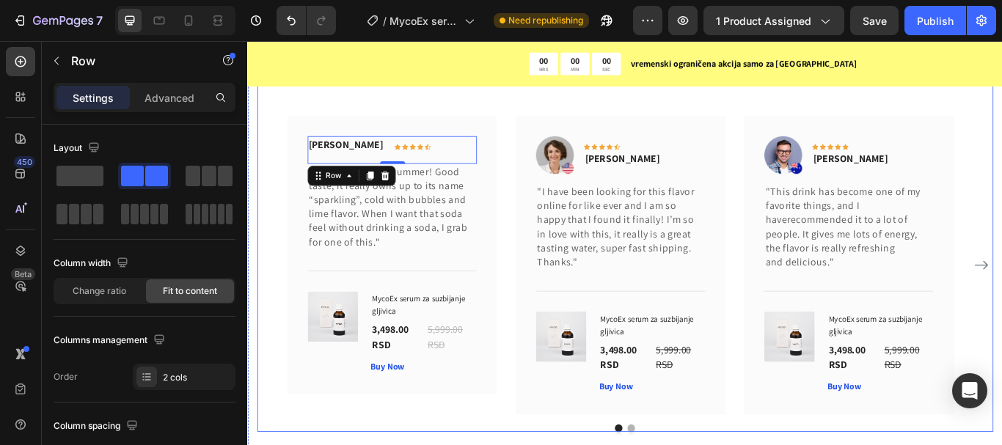
click at [455, 112] on div "What Our Customers Are Saying Heading Our customer advocates are standing by 24…" at bounding box center [687, 259] width 858 height 476
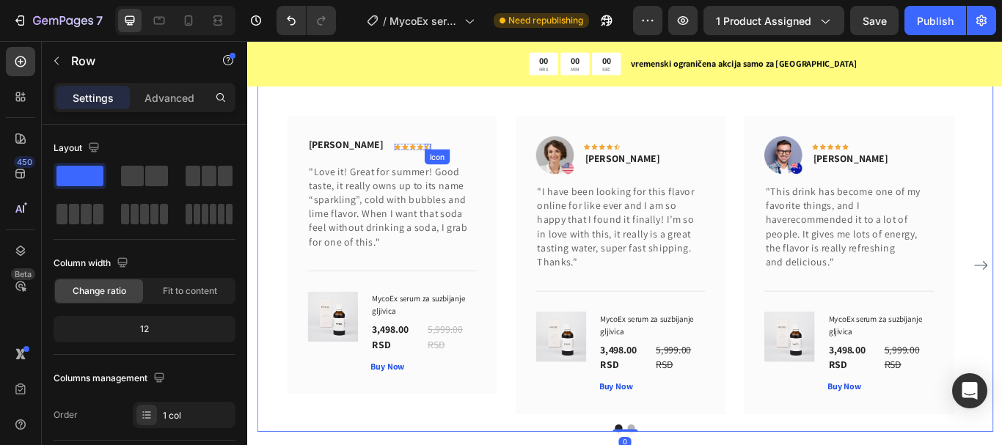
click at [453, 166] on icon at bounding box center [456, 164] width 7 height 7
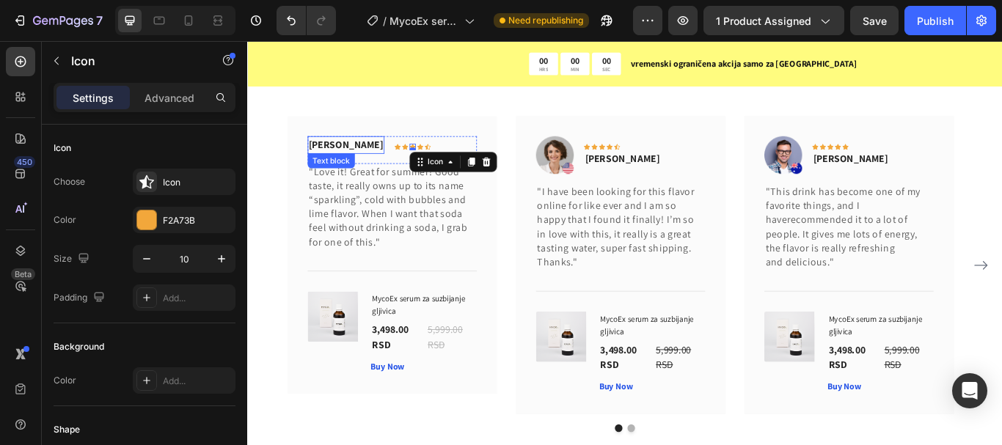
drag, startPoint x: 408, startPoint y: 166, endPoint x: 337, endPoint y: 153, distance: 72.2
click at [337, 153] on div "[PERSON_NAME] Text block Icon Icon Icon 0 Icon Icon Row Row" at bounding box center [415, 169] width 197 height 32
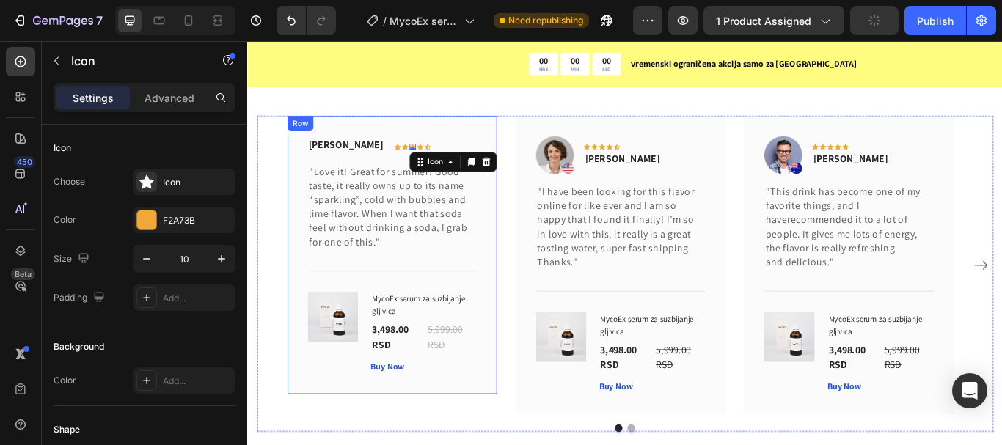
click at [446, 129] on div "[PERSON_NAME] Text block Icon Icon Icon 0 Icon Icon Row Row "Love it! Great for…" at bounding box center [415, 291] width 244 height 324
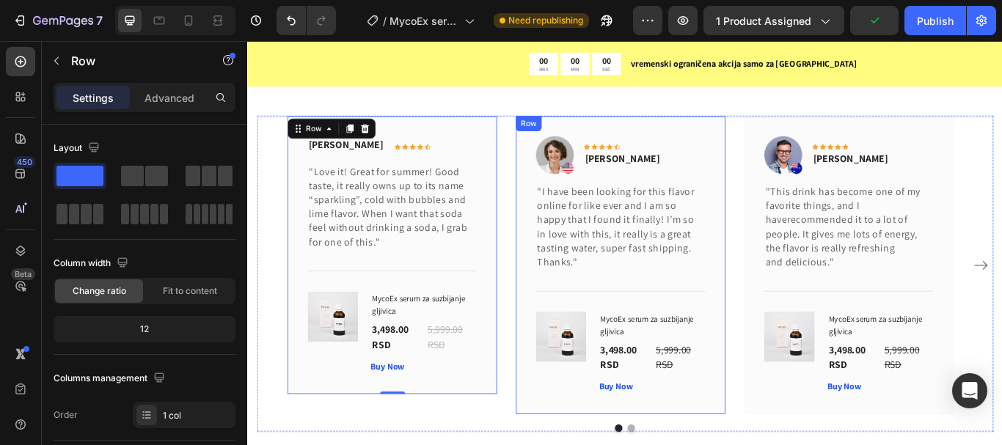
drag, startPoint x: 577, startPoint y: 224, endPoint x: 575, endPoint y: 235, distance: 11.2
click at [576, 224] on div "Image Icon Icon Icon Icon Icon Row [PERSON_NAME] Text block Row "I have been lo…" at bounding box center [681, 303] width 244 height 348
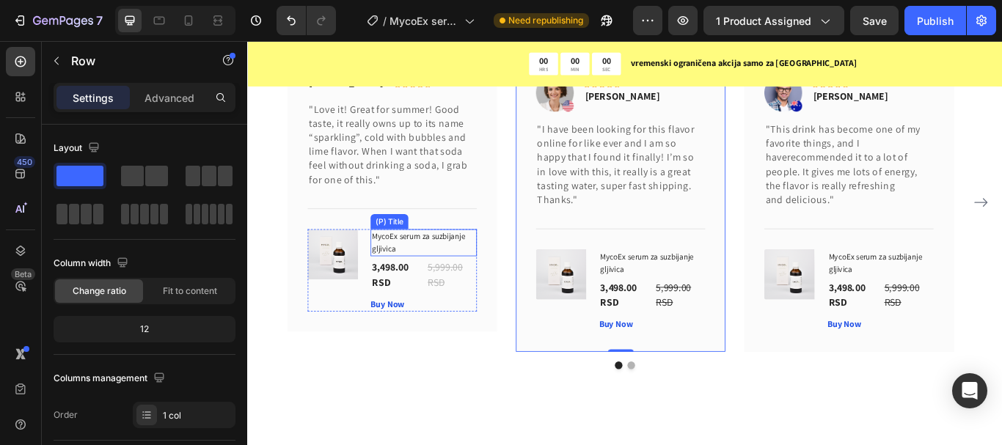
scroll to position [7953, 0]
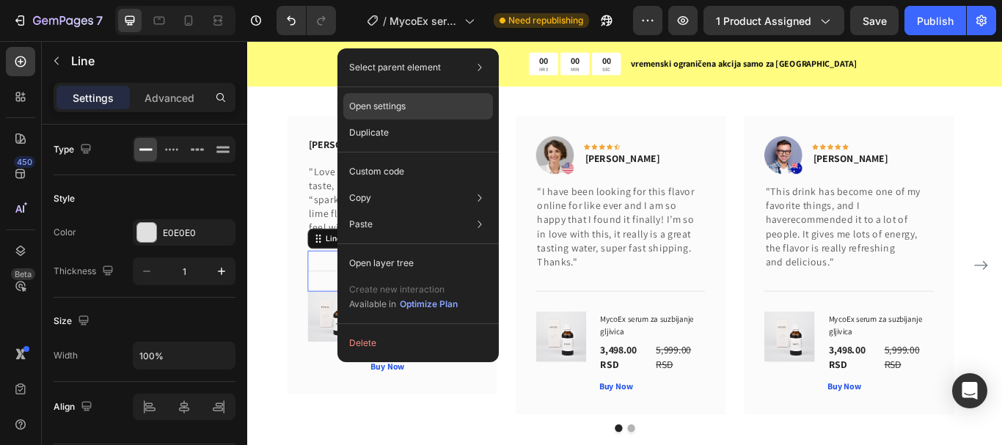
click at [381, 105] on p "Open settings" at bounding box center [377, 106] width 56 height 13
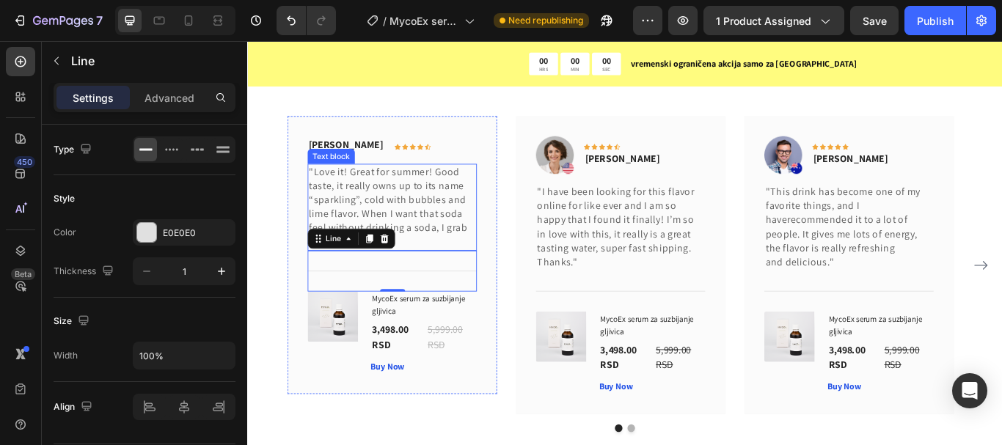
click at [528, 244] on div "[PERSON_NAME] Text block Icon Icon Icon Icon Icon Row Row "Love it! Great for s…" at bounding box center [415, 291] width 244 height 324
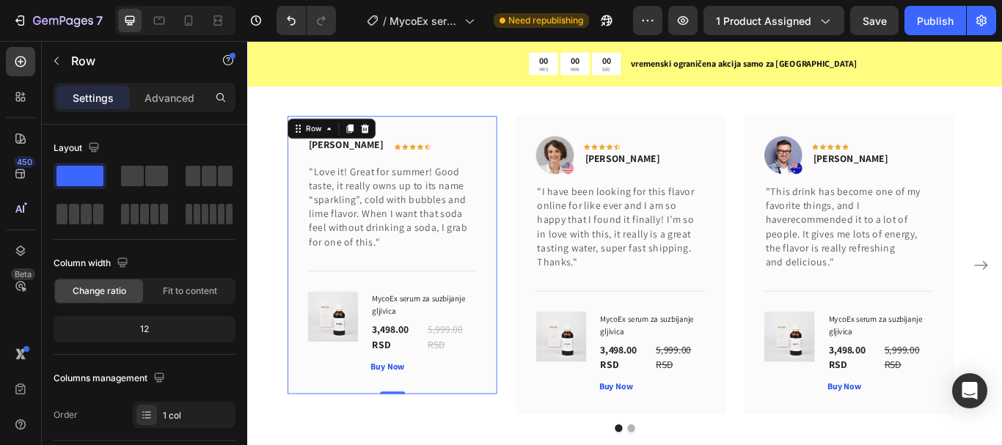
click at [306, 275] on div "[PERSON_NAME] Text block Icon Icon Icon Icon Icon Row Row "Love it! Great for s…" at bounding box center [415, 291] width 244 height 324
click at [148, 180] on span at bounding box center [156, 176] width 23 height 21
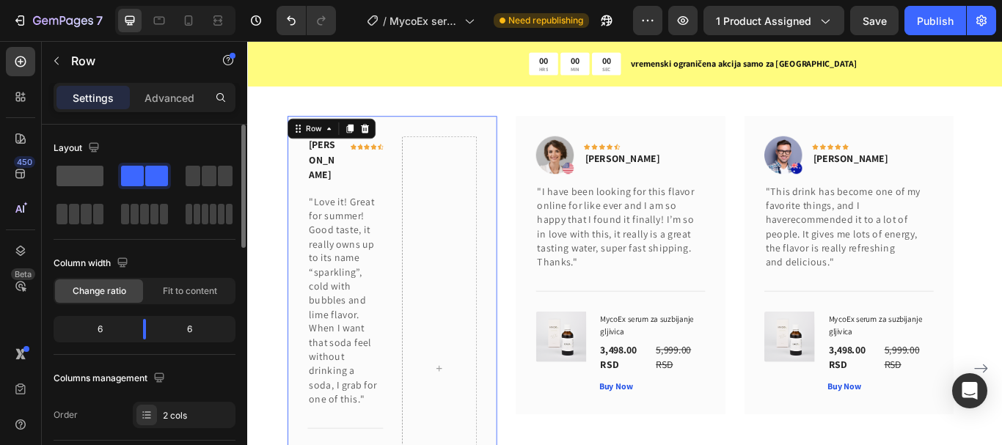
click at [69, 175] on span at bounding box center [79, 176] width 47 height 21
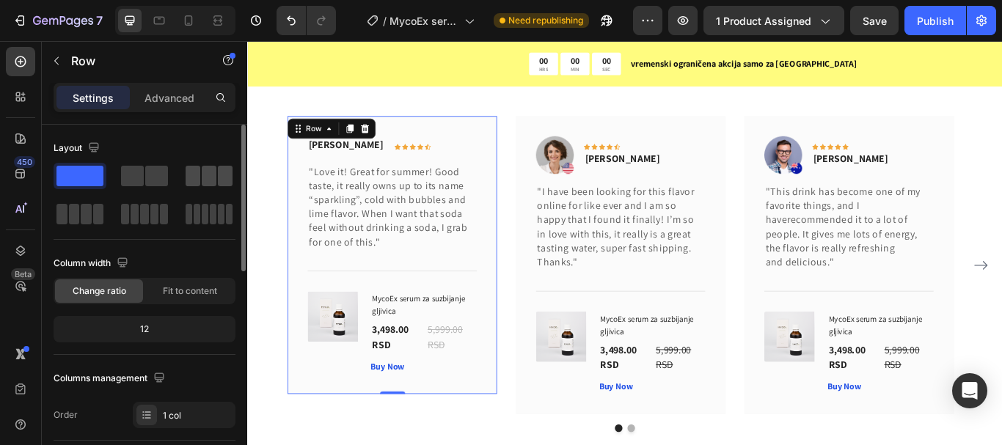
click at [208, 176] on span at bounding box center [209, 176] width 15 height 21
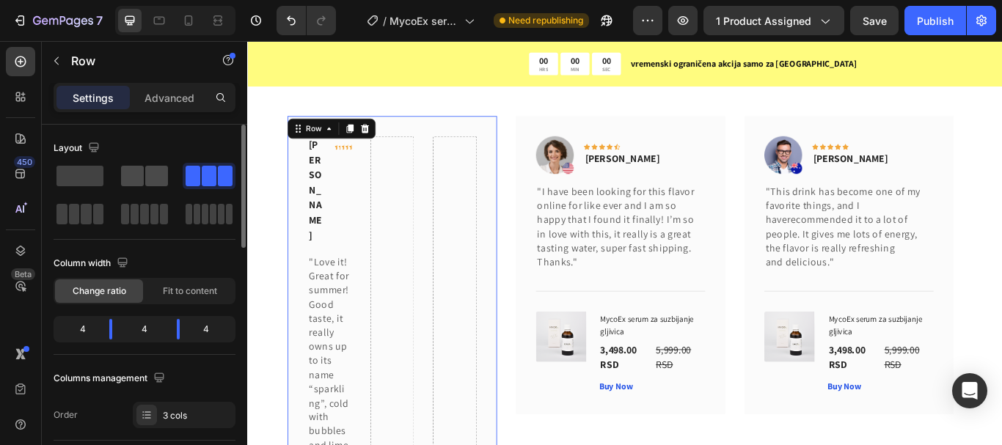
drag, startPoint x: 131, startPoint y: 180, endPoint x: 26, endPoint y: 167, distance: 104.9
click at [131, 180] on span at bounding box center [132, 176] width 23 height 21
click at [76, 179] on span at bounding box center [79, 176] width 47 height 21
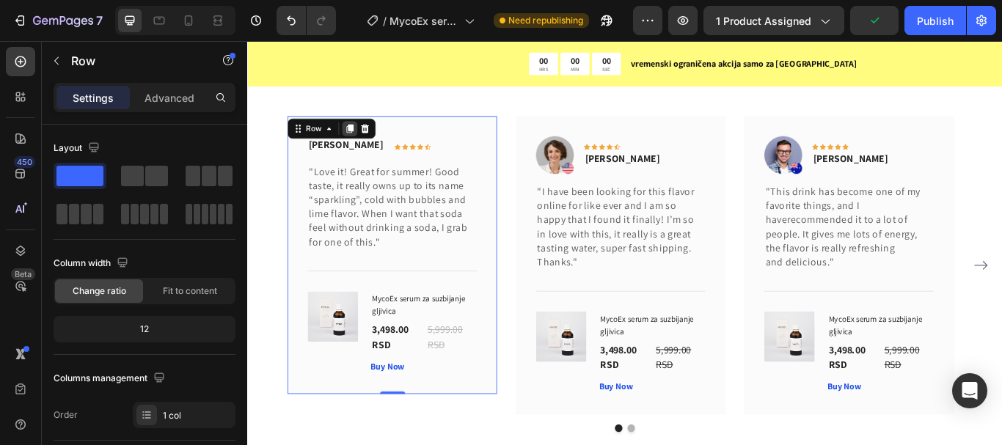
click at [368, 144] on icon at bounding box center [366, 144] width 8 height 10
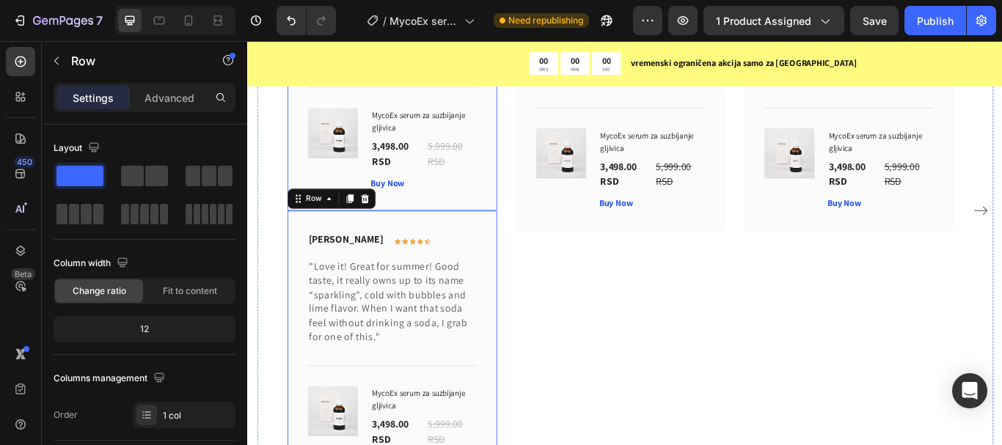
scroll to position [8020, 0]
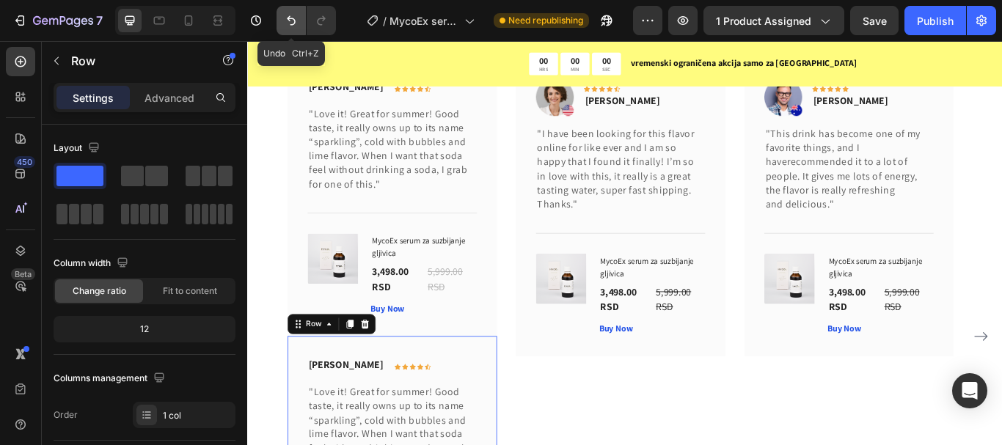
drag, startPoint x: 288, startPoint y: 25, endPoint x: 186, endPoint y: 219, distance: 219.1
click at [288, 25] on icon "Undo/Redo" at bounding box center [291, 20] width 15 height 15
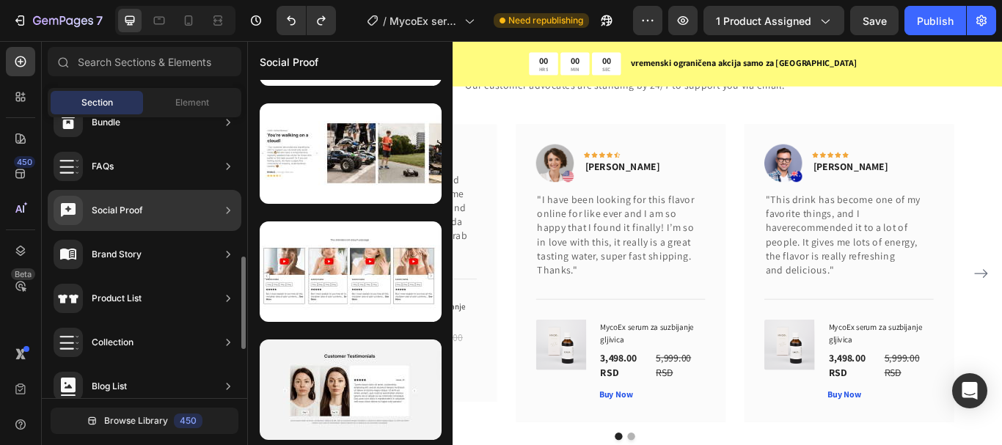
scroll to position [807, 0]
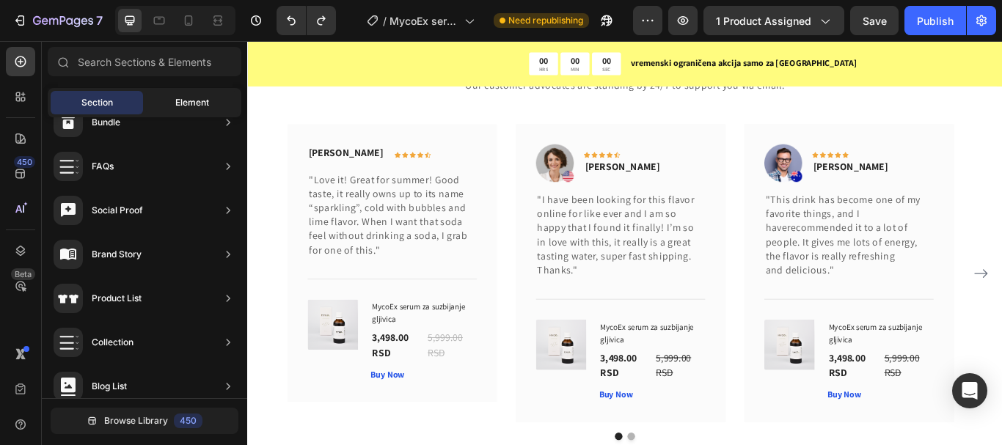
click at [187, 100] on span "Element" at bounding box center [192, 102] width 34 height 13
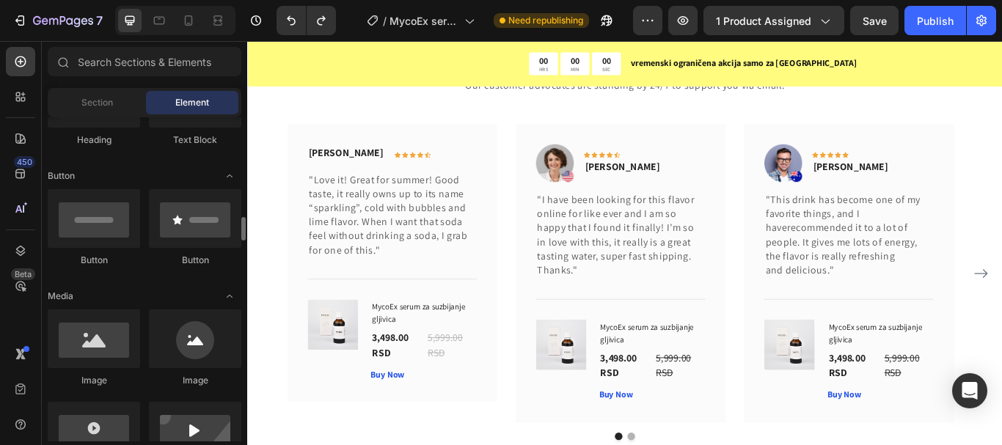
scroll to position [367, 0]
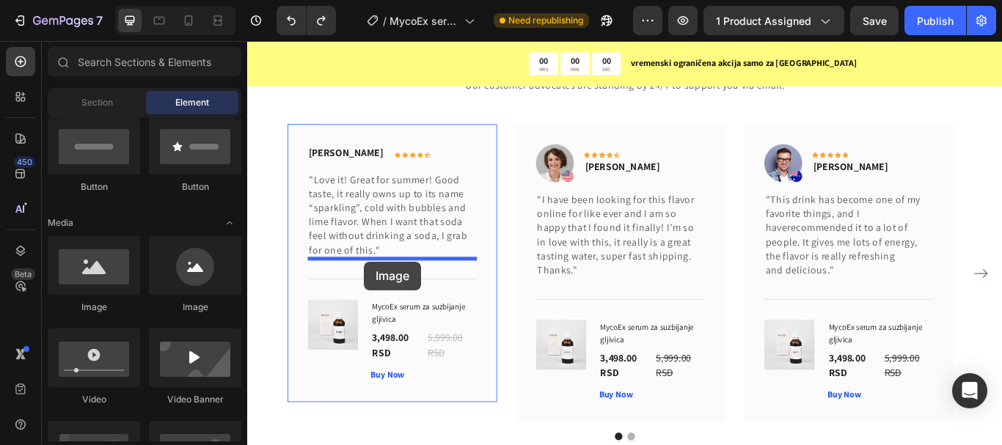
drag, startPoint x: 342, startPoint y: 320, endPoint x: 383, endPoint y: 298, distance: 46.6
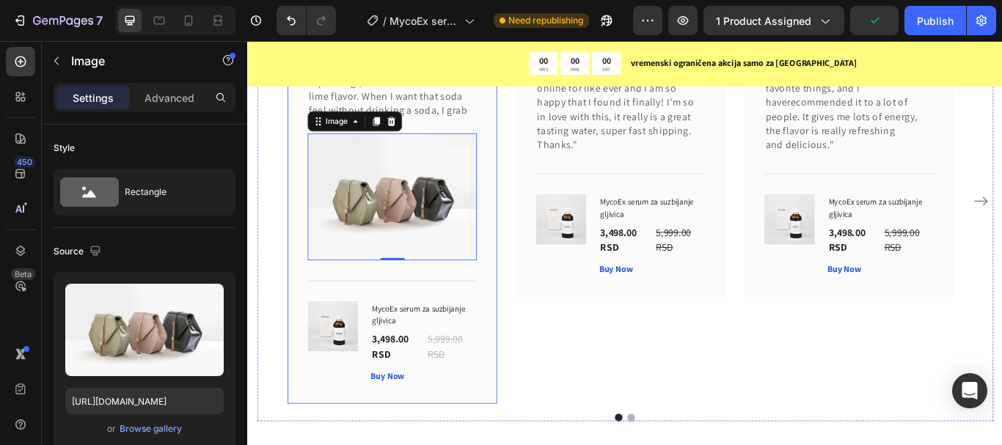
scroll to position [7943, 0]
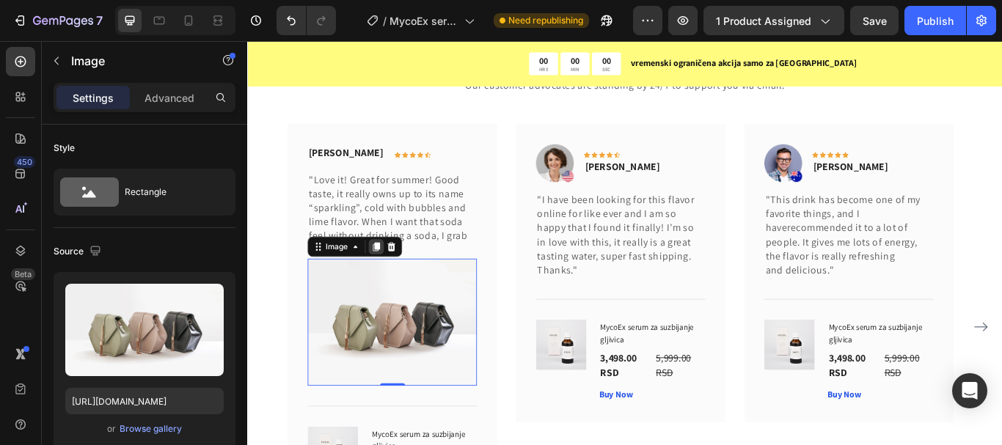
click at [400, 284] on icon at bounding box center [397, 281] width 8 height 10
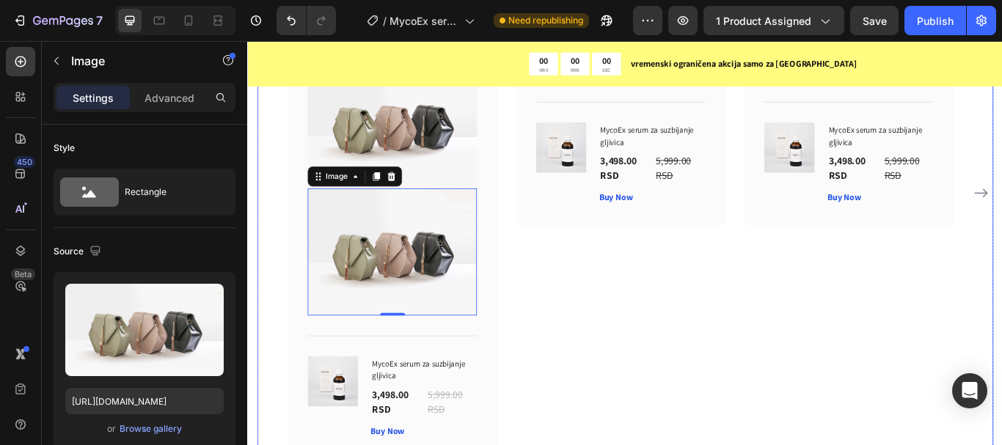
scroll to position [8074, 0]
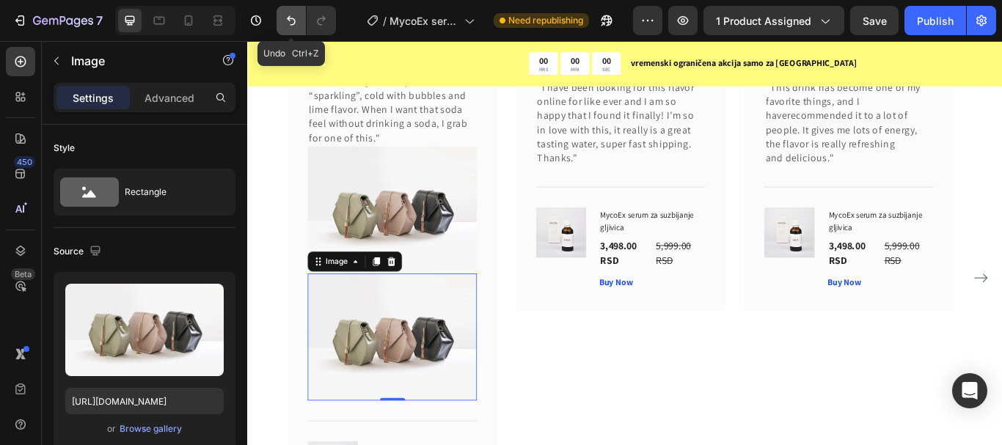
click at [289, 23] on icon "Undo/Redo" at bounding box center [291, 20] width 15 height 15
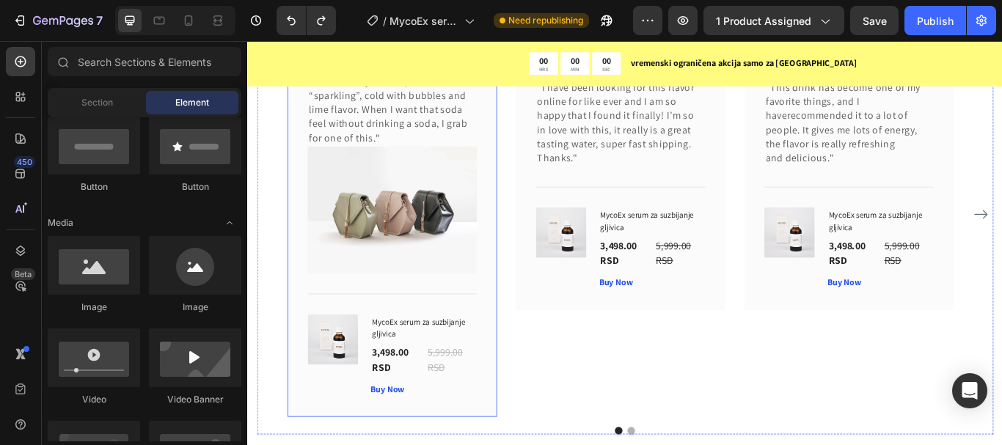
scroll to position [8000, 0]
